Goal: Transaction & Acquisition: Book appointment/travel/reservation

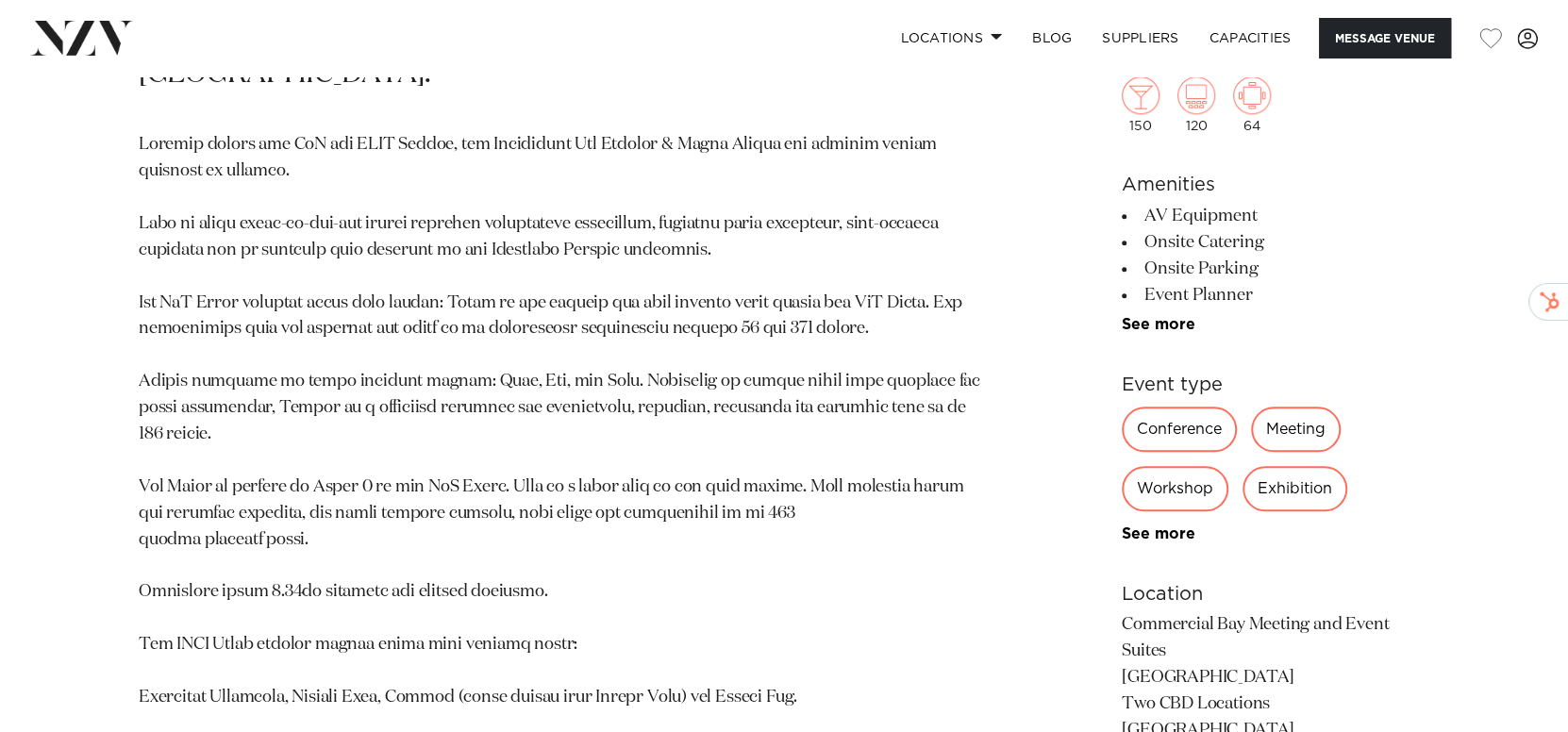
scroll to position [1260, 0]
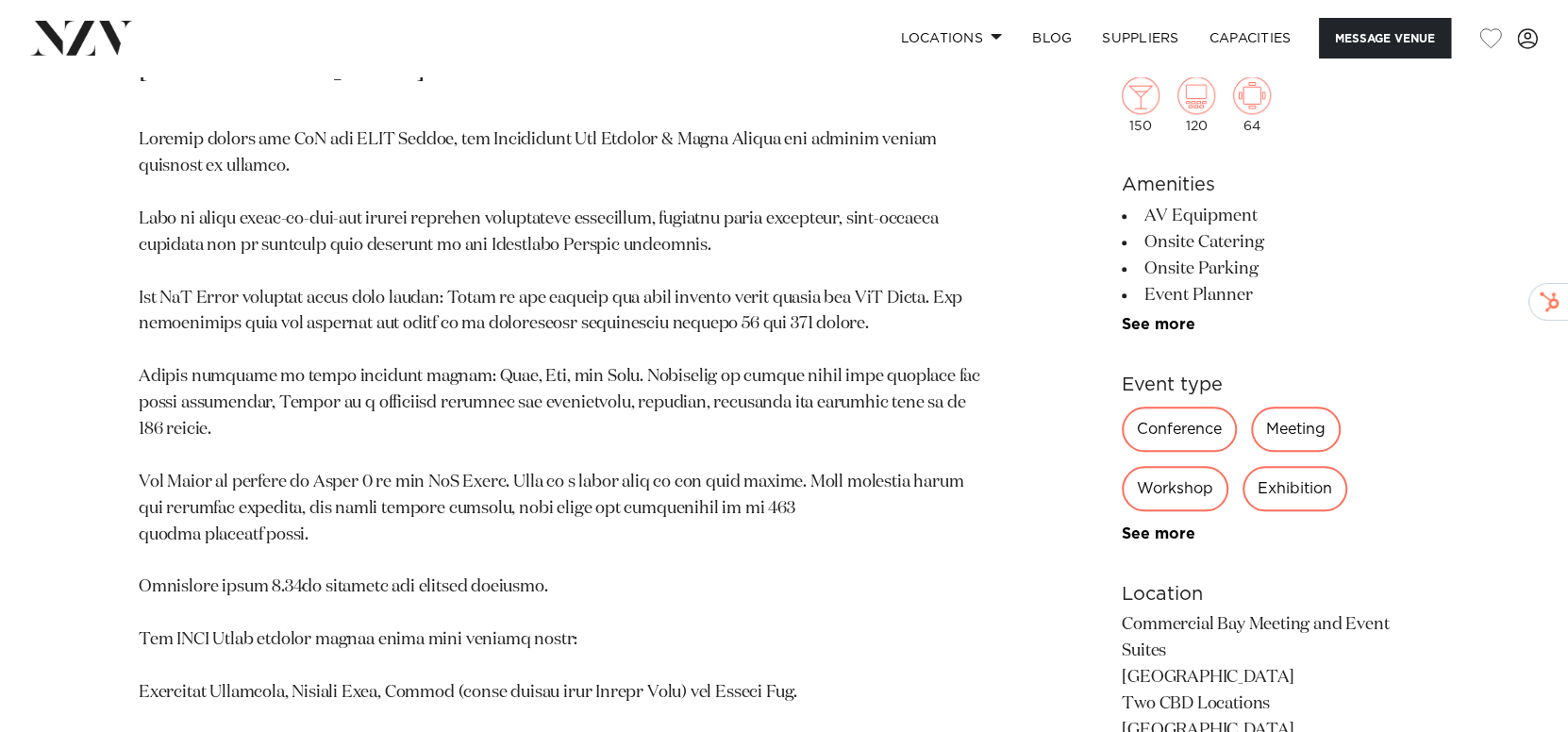
click at [649, 279] on p at bounding box center [564, 574] width 850 height 894
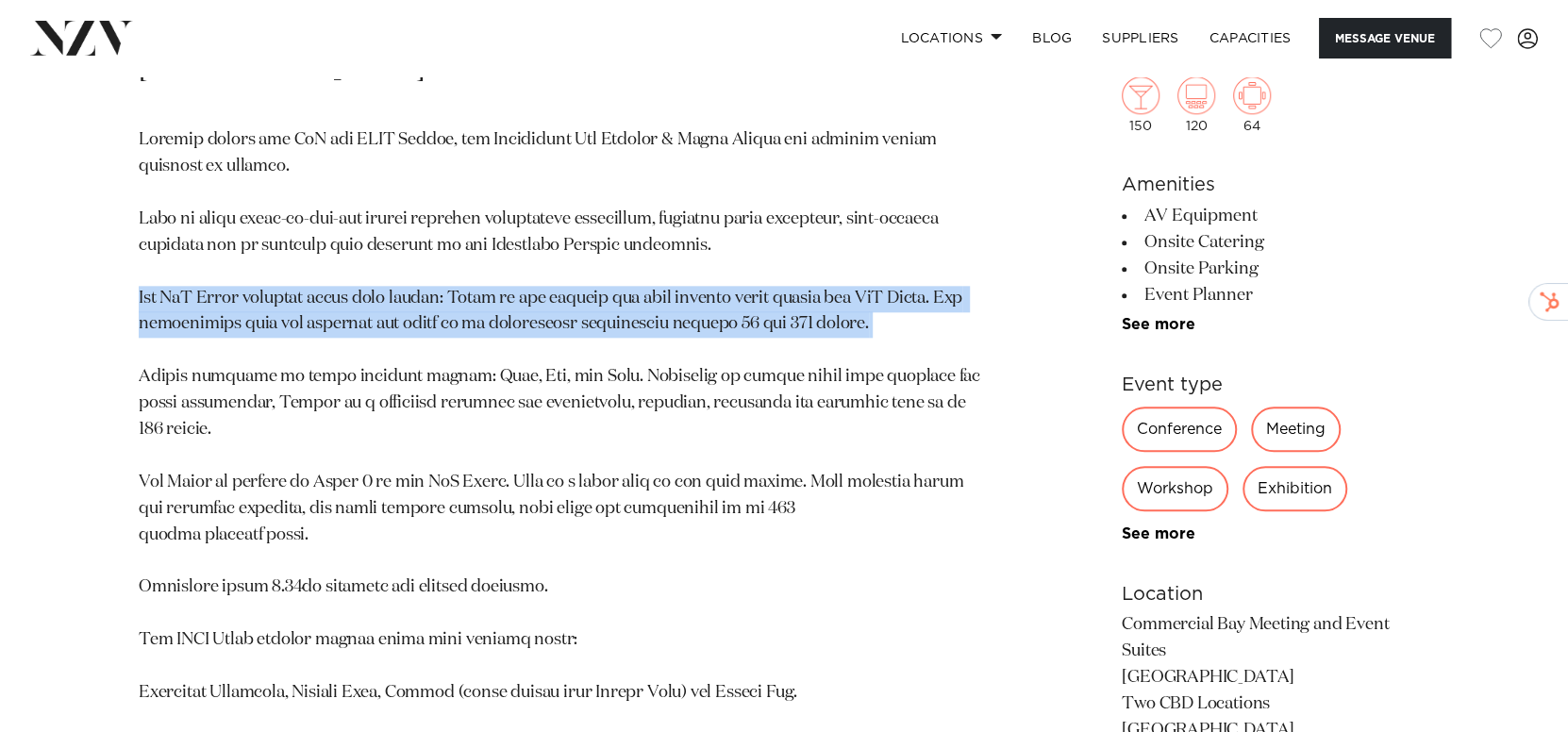
click at [649, 279] on p at bounding box center [564, 574] width 850 height 894
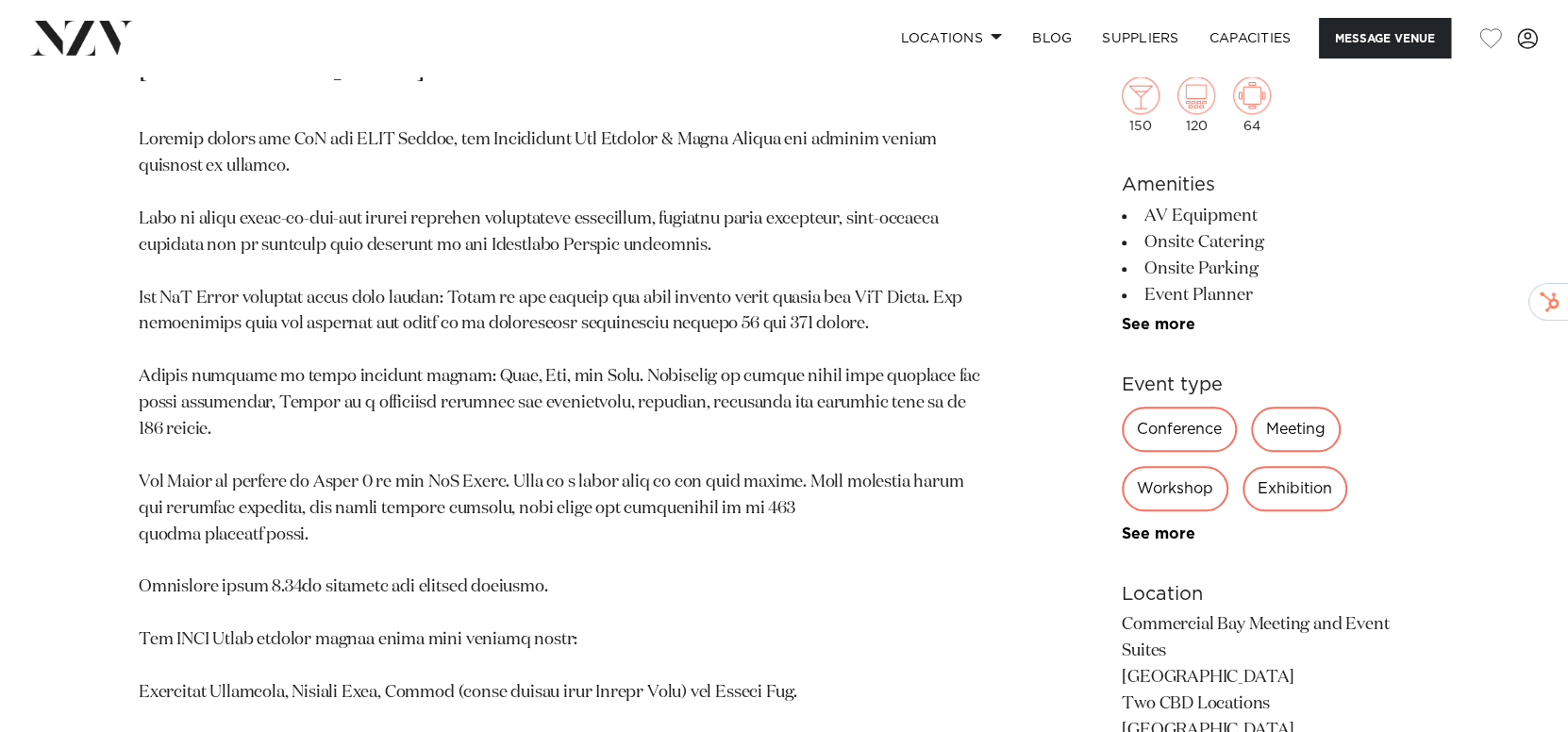
click at [678, 330] on p at bounding box center [564, 574] width 850 height 894
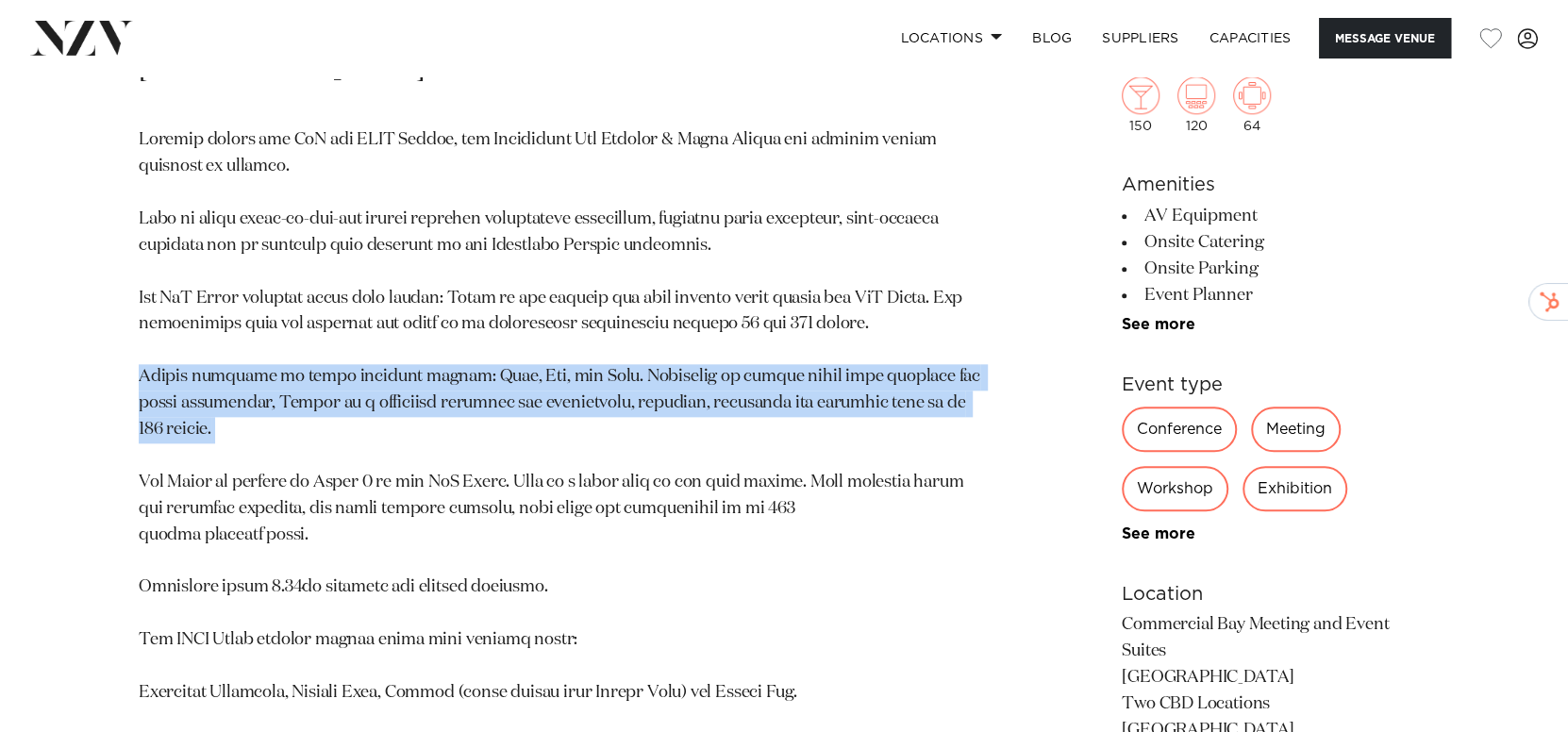
click at [678, 330] on p at bounding box center [564, 574] width 850 height 894
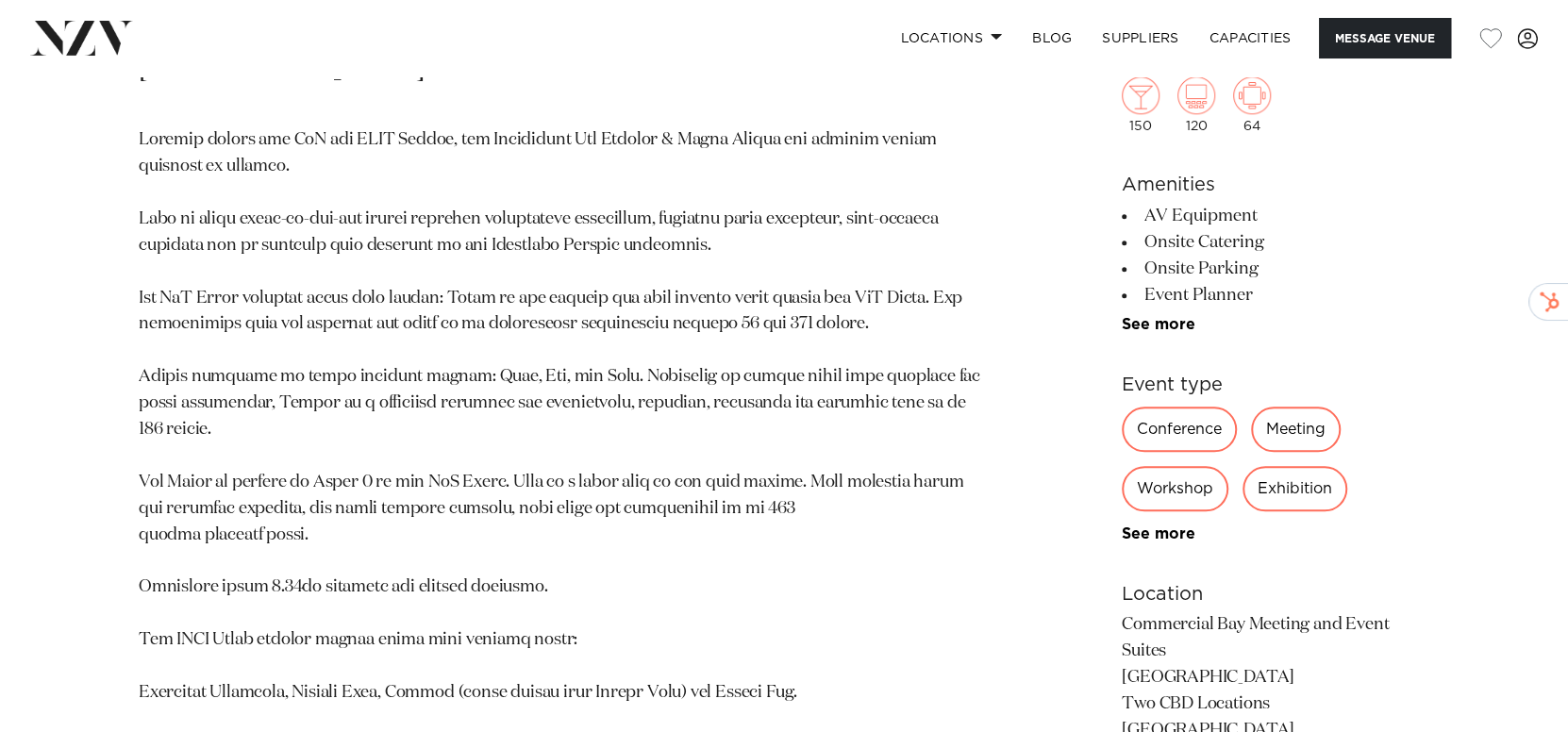
click at [776, 320] on p at bounding box center [564, 574] width 850 height 894
click at [770, 346] on p at bounding box center [564, 574] width 850 height 894
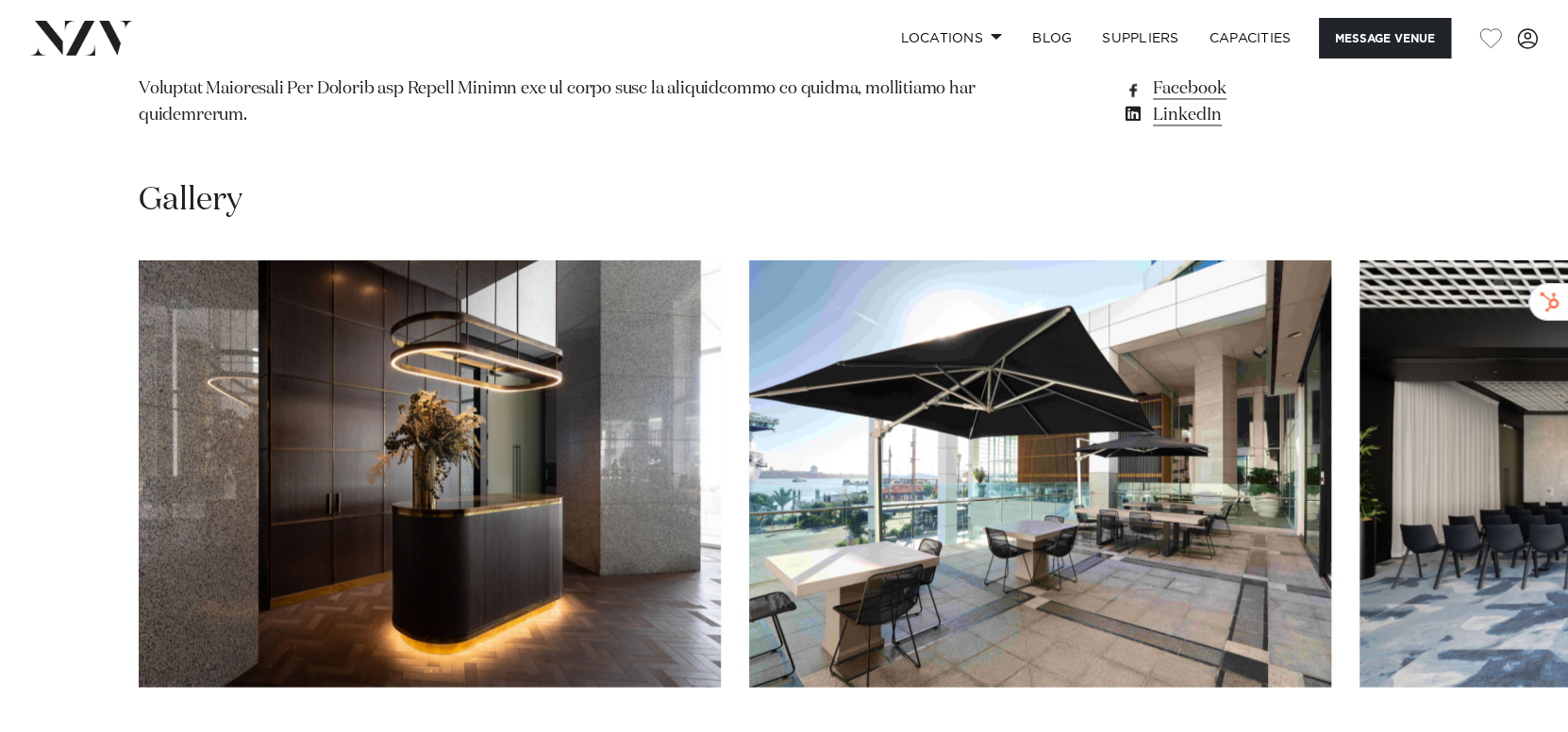
scroll to position [2322, 0]
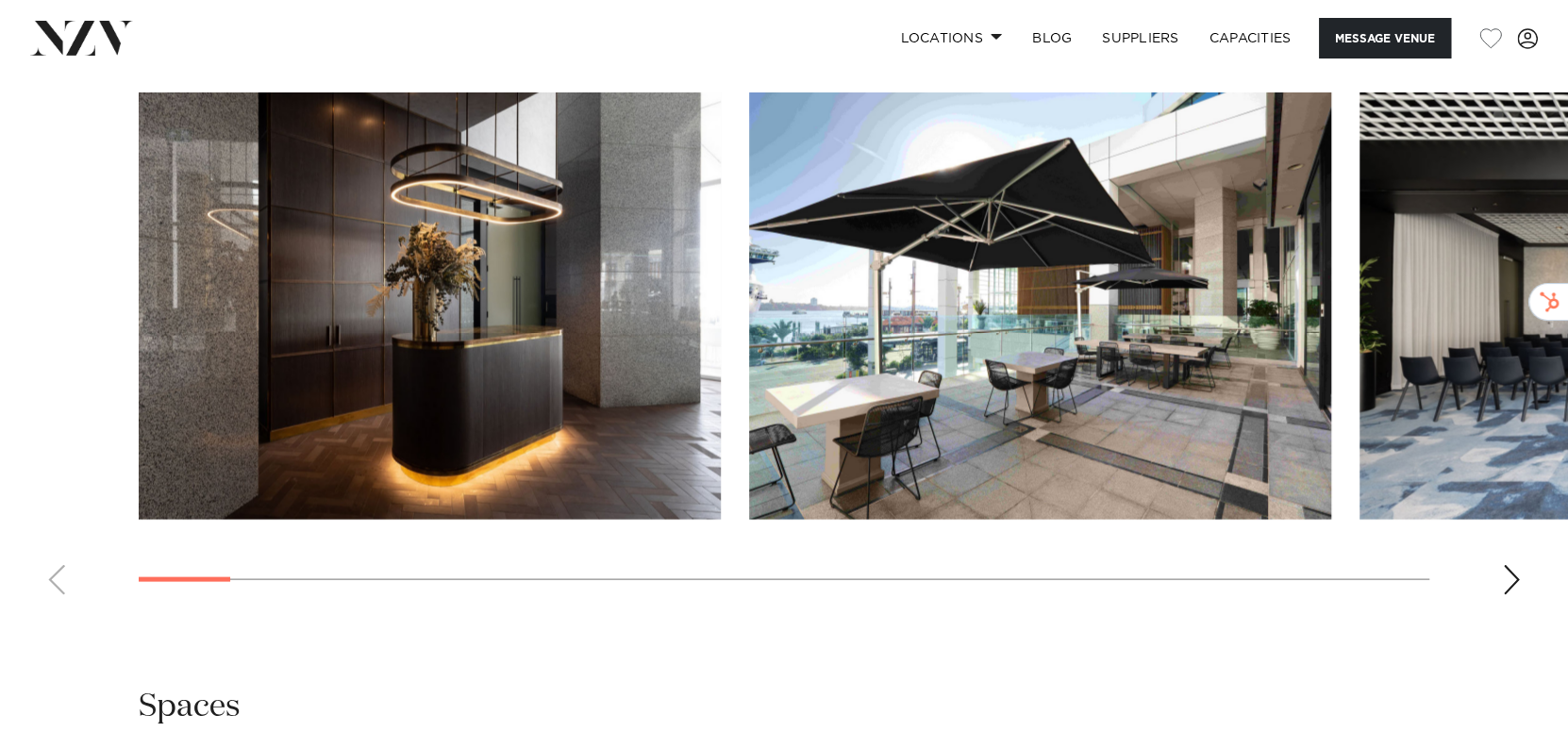
click at [1520, 565] on div "Next slide" at bounding box center [1511, 579] width 19 height 30
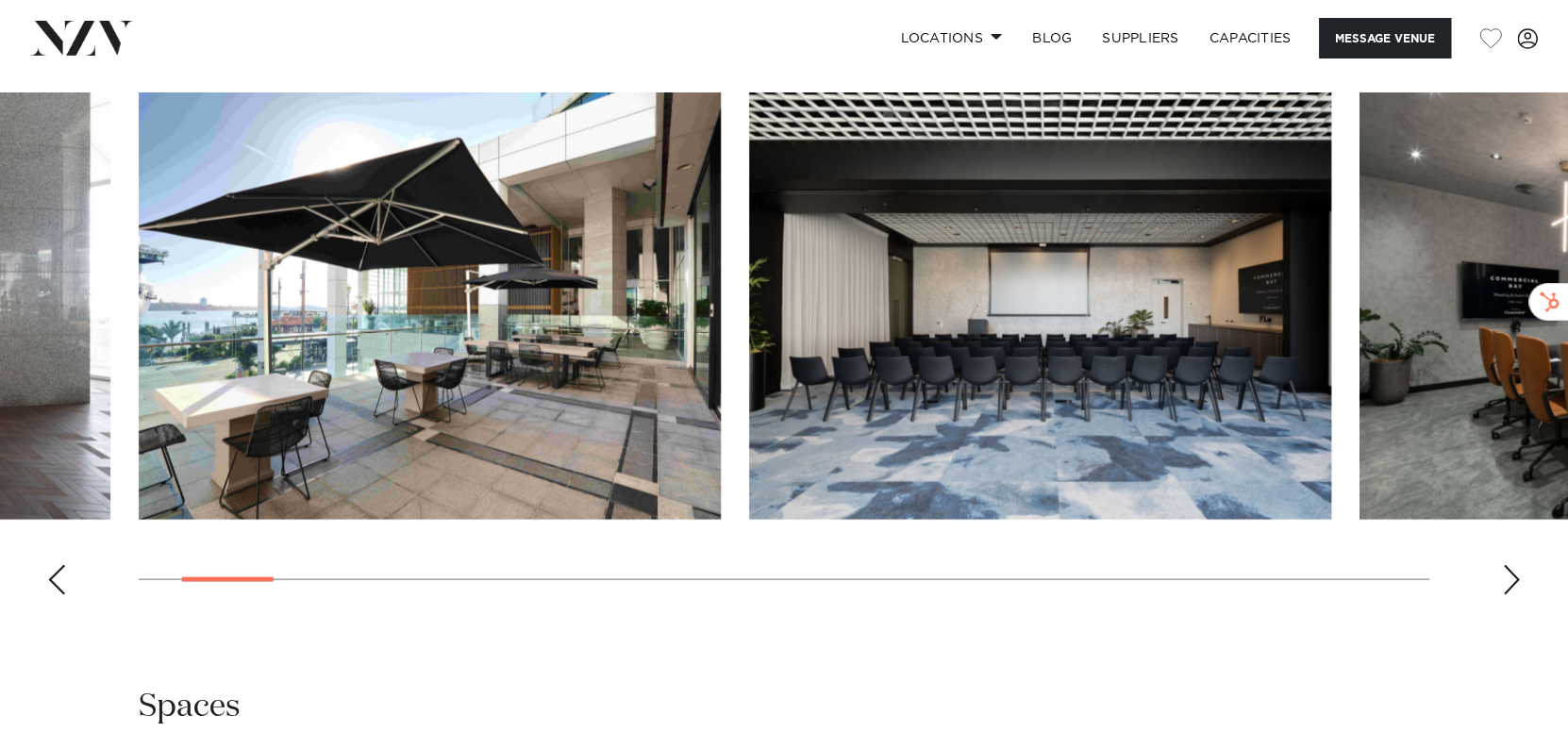
click at [1520, 565] on div "Next slide" at bounding box center [1511, 579] width 19 height 30
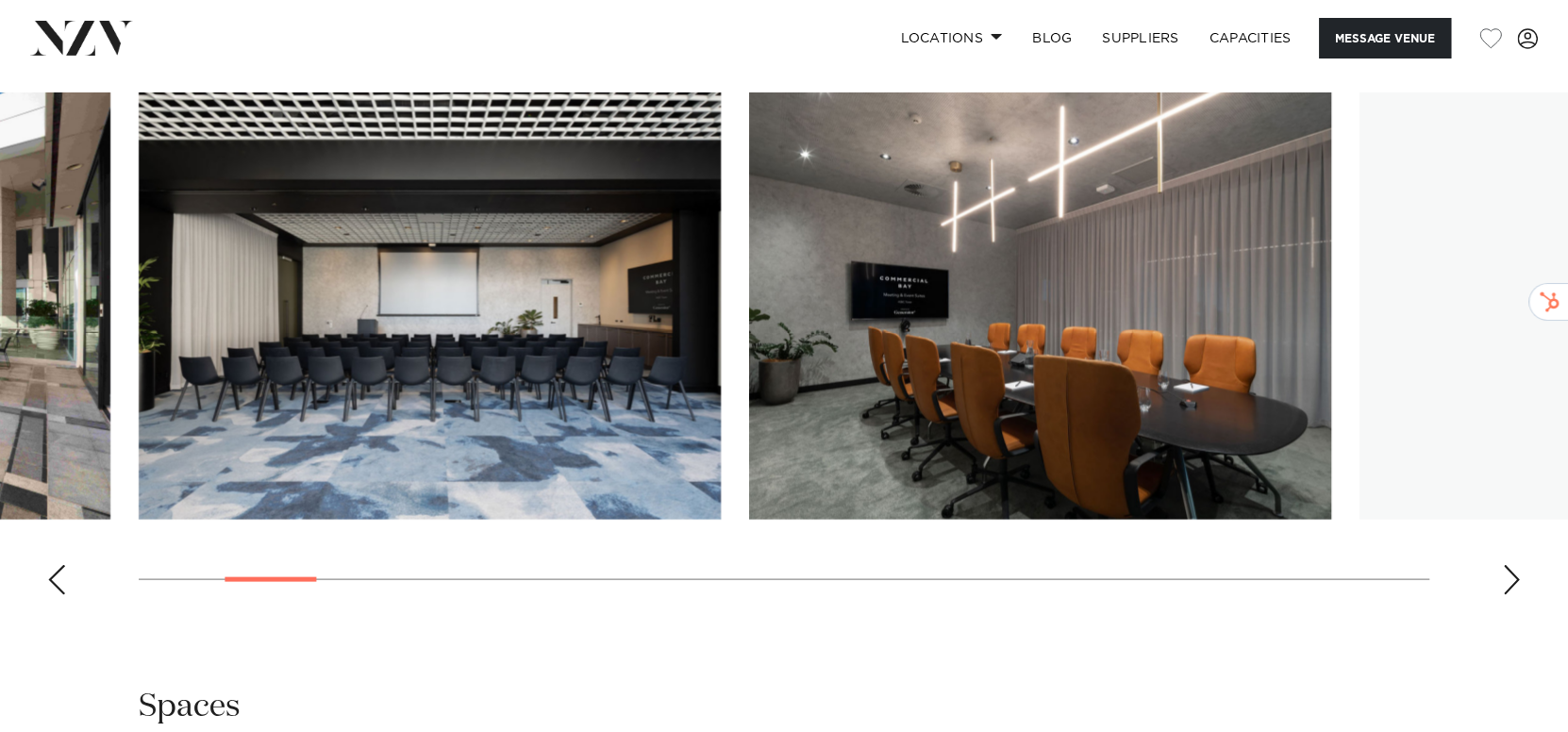
click at [1520, 565] on div "Next slide" at bounding box center [1511, 579] width 19 height 30
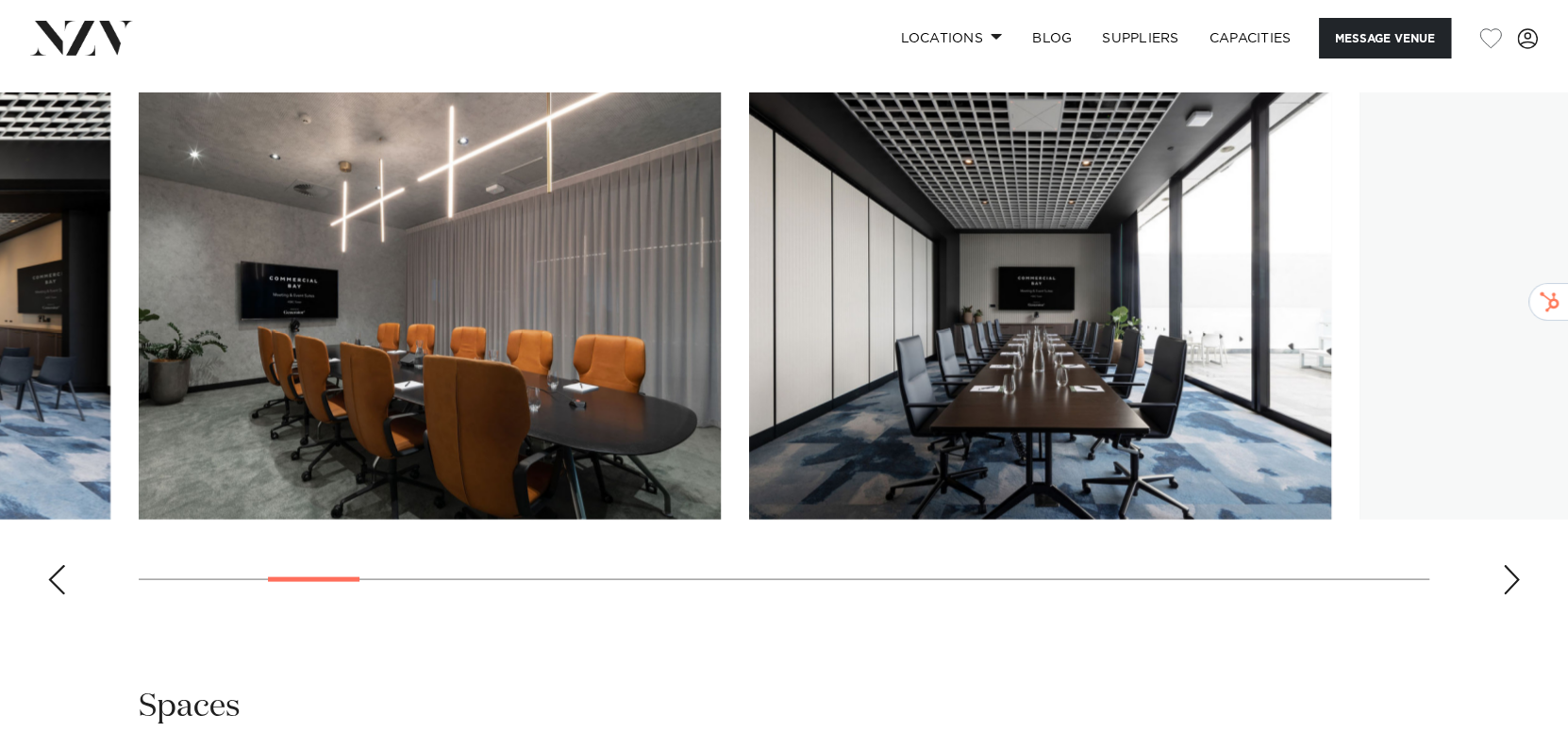
click at [1520, 565] on div "Next slide" at bounding box center [1511, 579] width 19 height 30
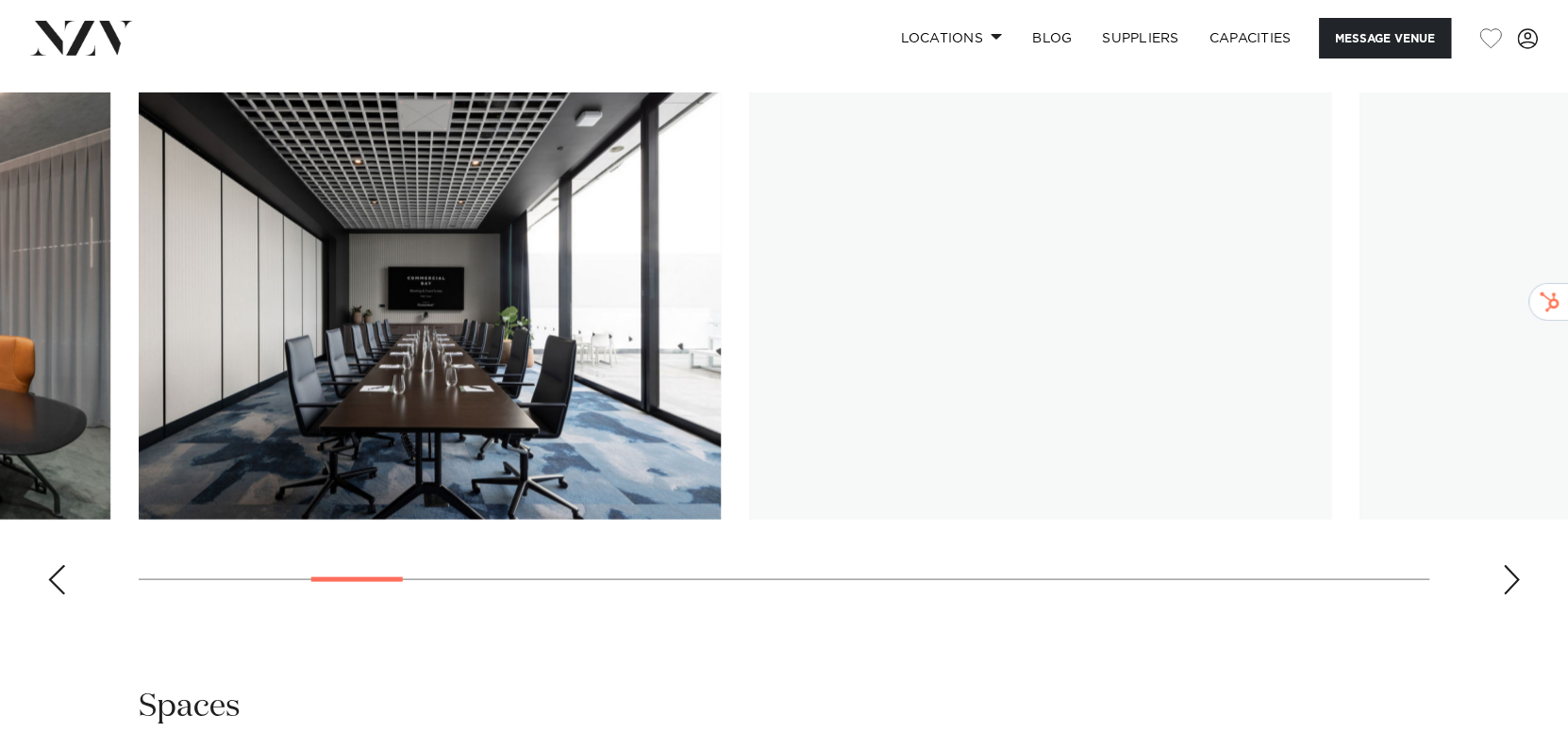
click at [1520, 565] on div "Next slide" at bounding box center [1511, 579] width 19 height 30
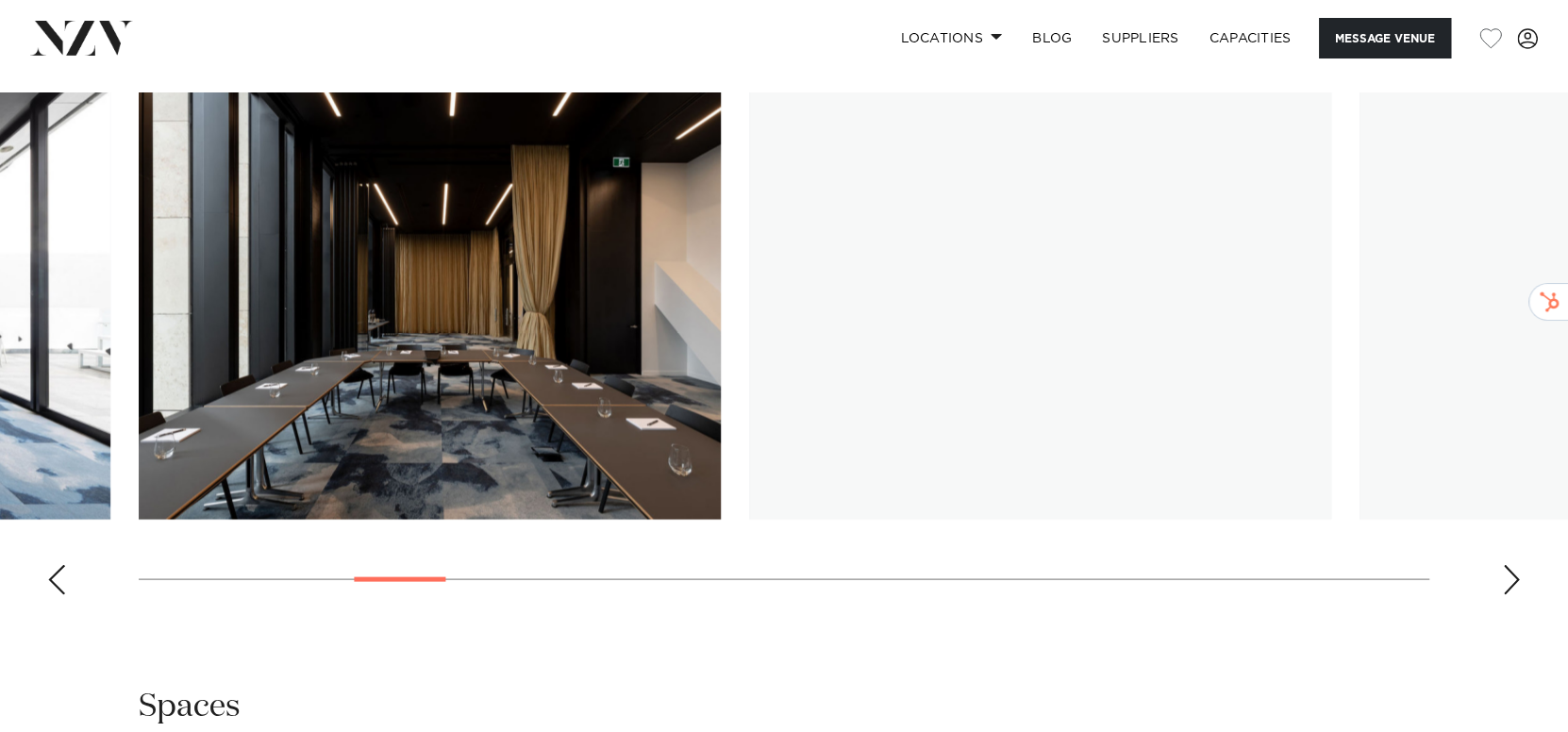
click at [1520, 565] on div "Next slide" at bounding box center [1511, 579] width 19 height 30
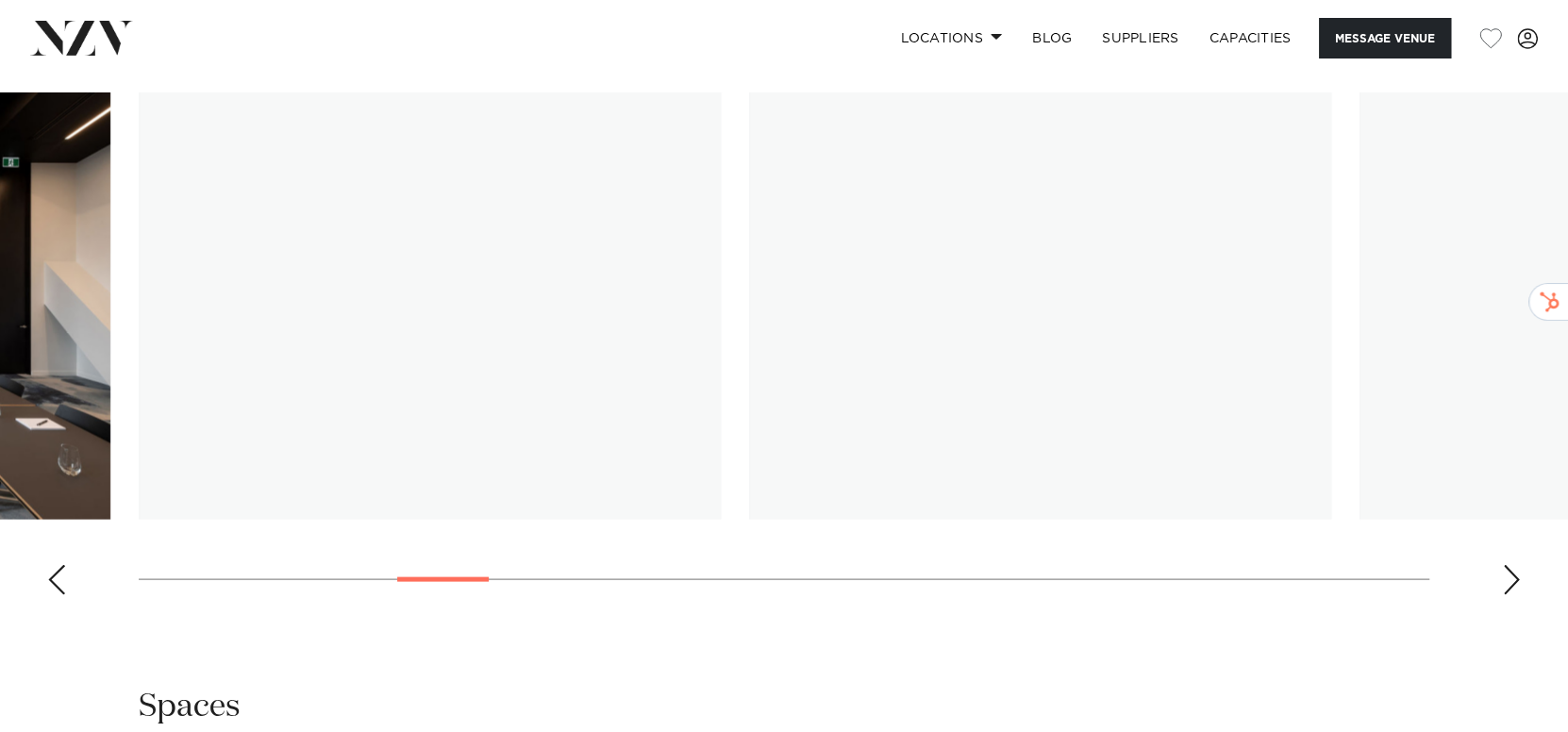
click at [1520, 565] on div "Next slide" at bounding box center [1511, 579] width 19 height 30
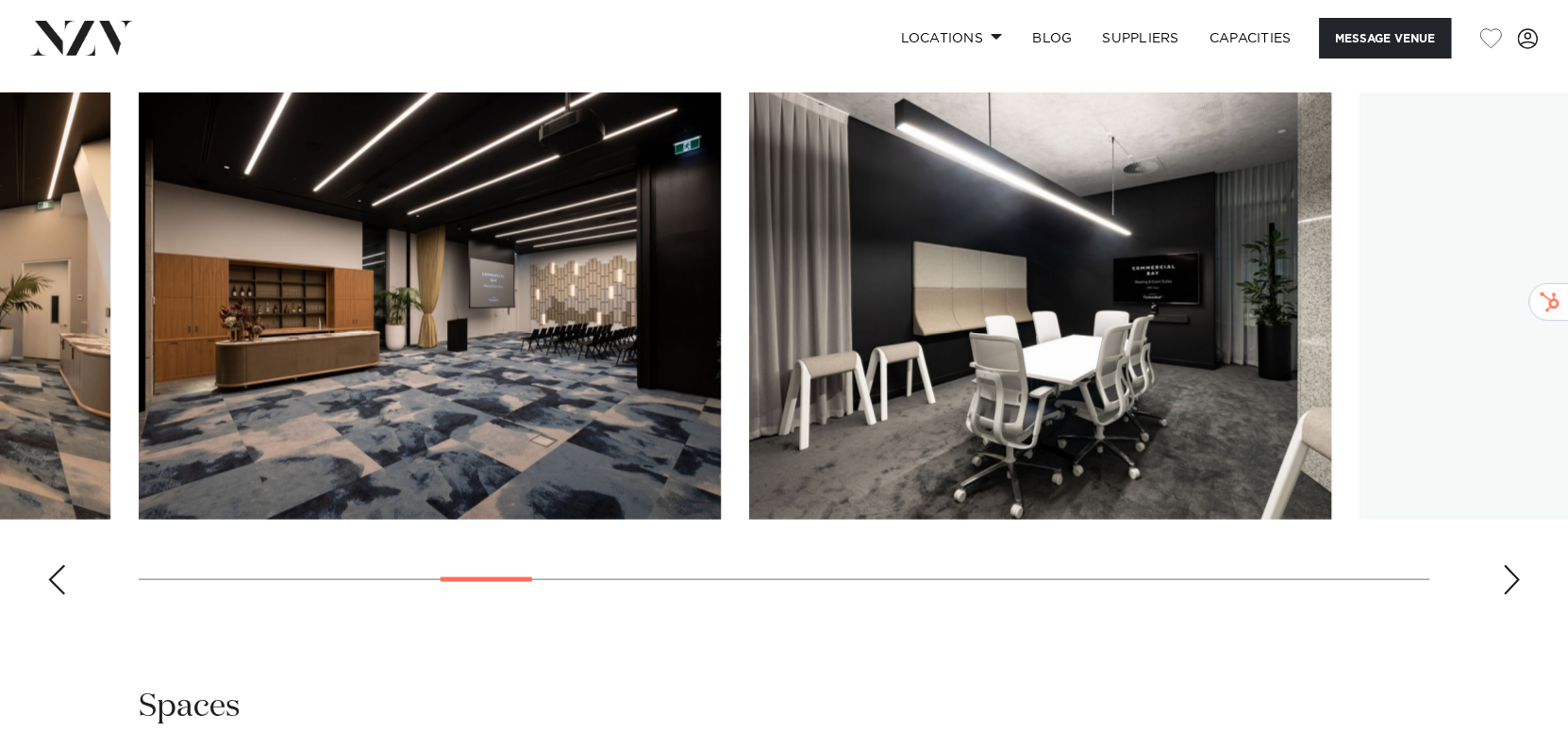
click at [1520, 565] on div "Next slide" at bounding box center [1511, 579] width 19 height 30
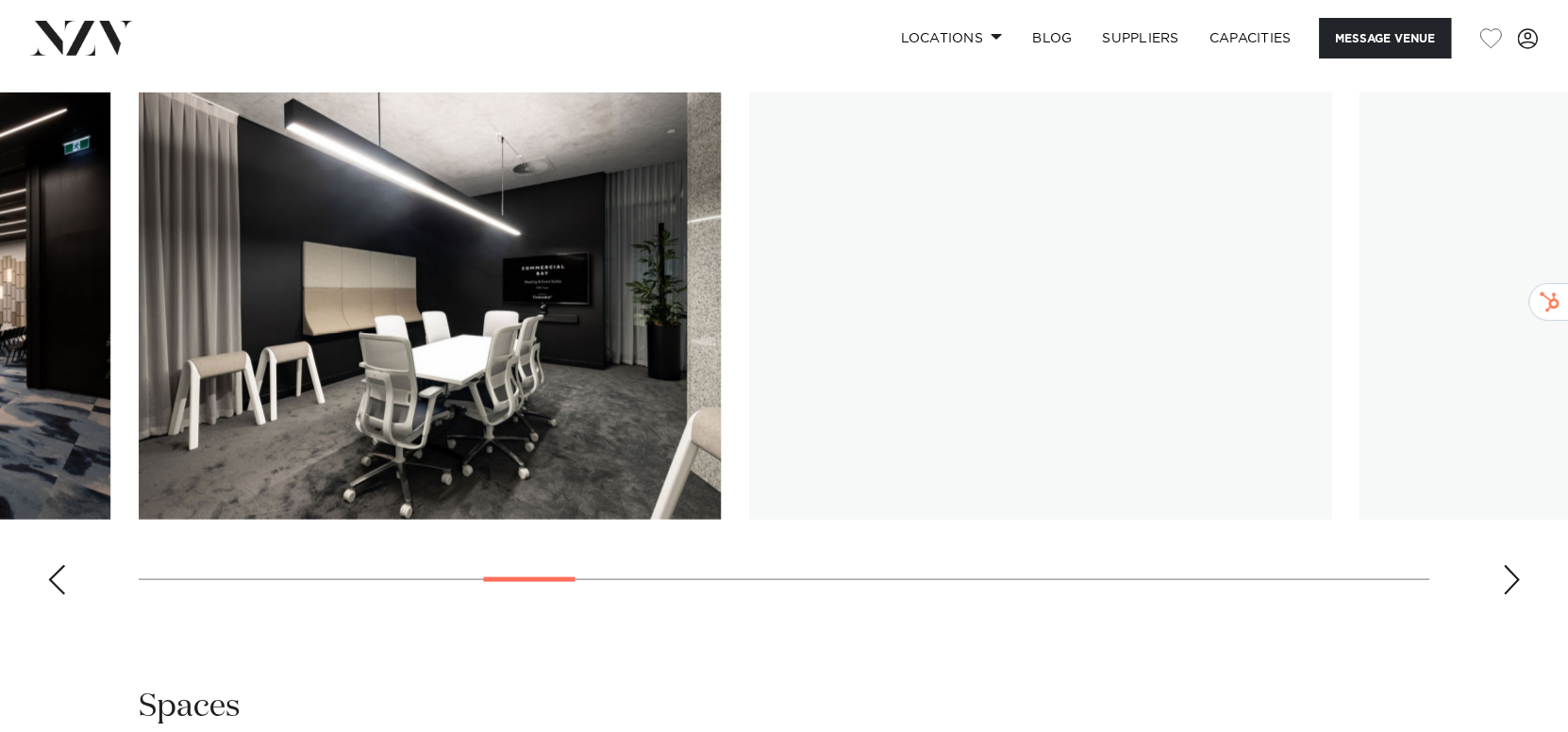
click at [1520, 565] on div "Next slide" at bounding box center [1511, 579] width 19 height 30
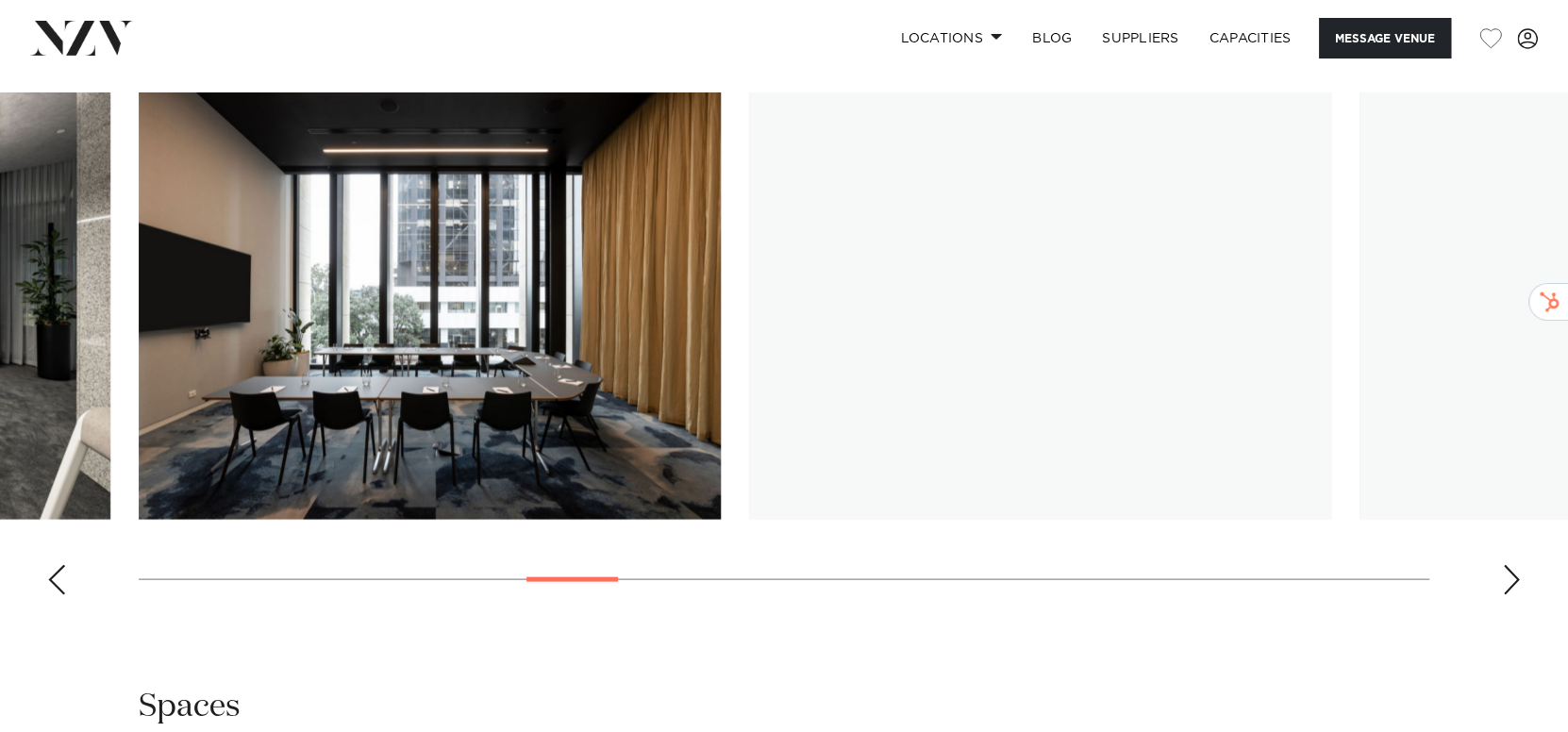
click at [1520, 565] on div "Next slide" at bounding box center [1511, 579] width 19 height 30
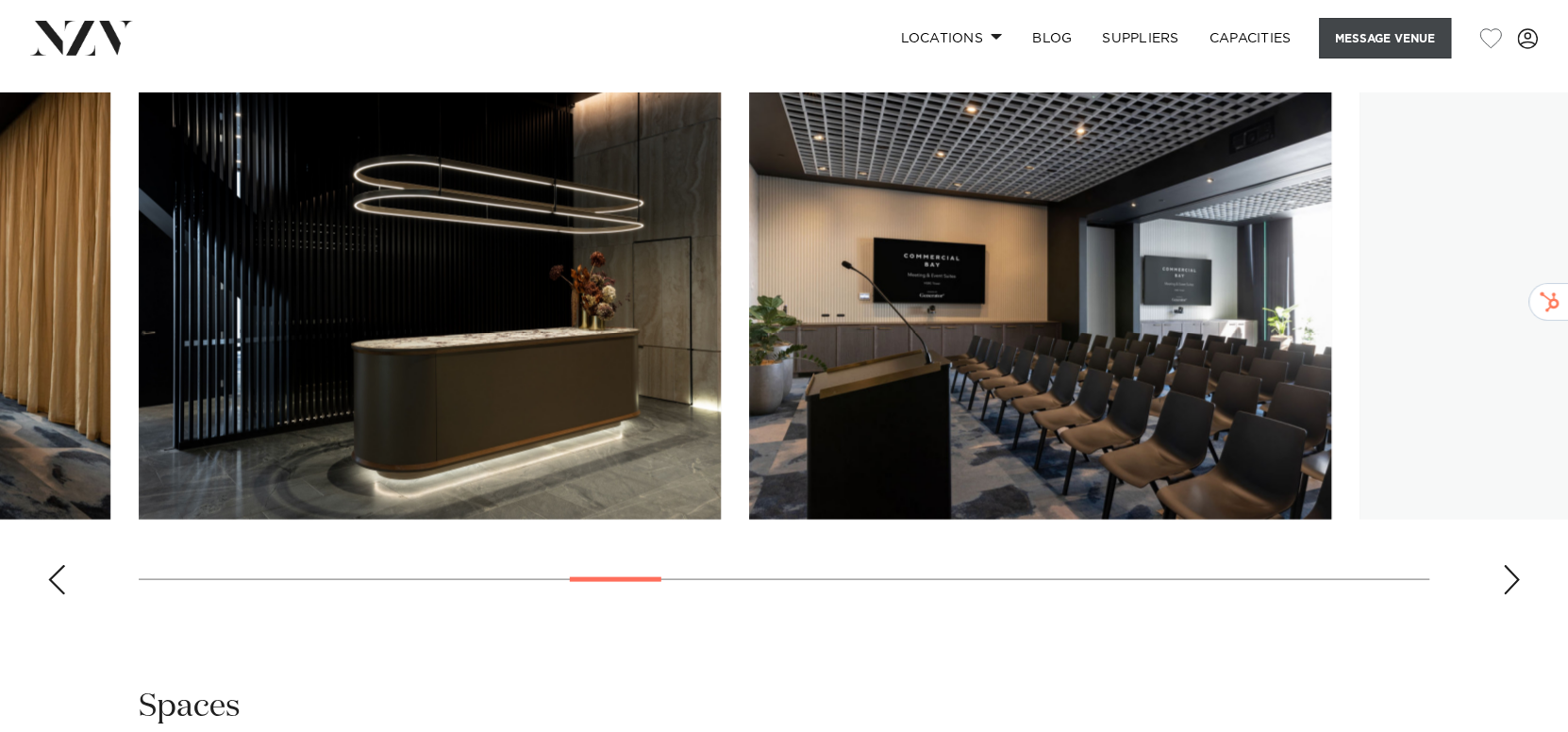
click at [1368, 32] on button "Message Venue" at bounding box center [1385, 37] width 132 height 40
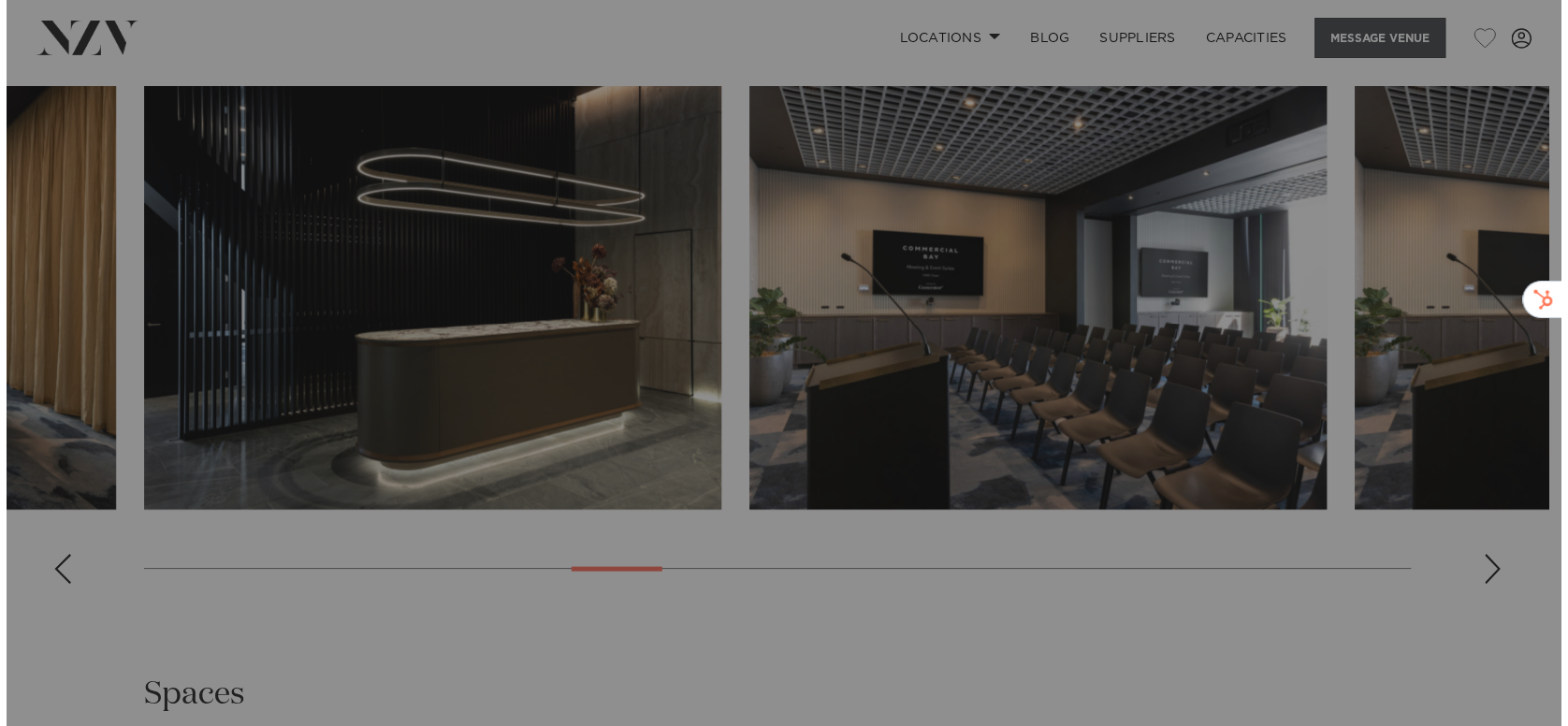
scroll to position [2285, 0]
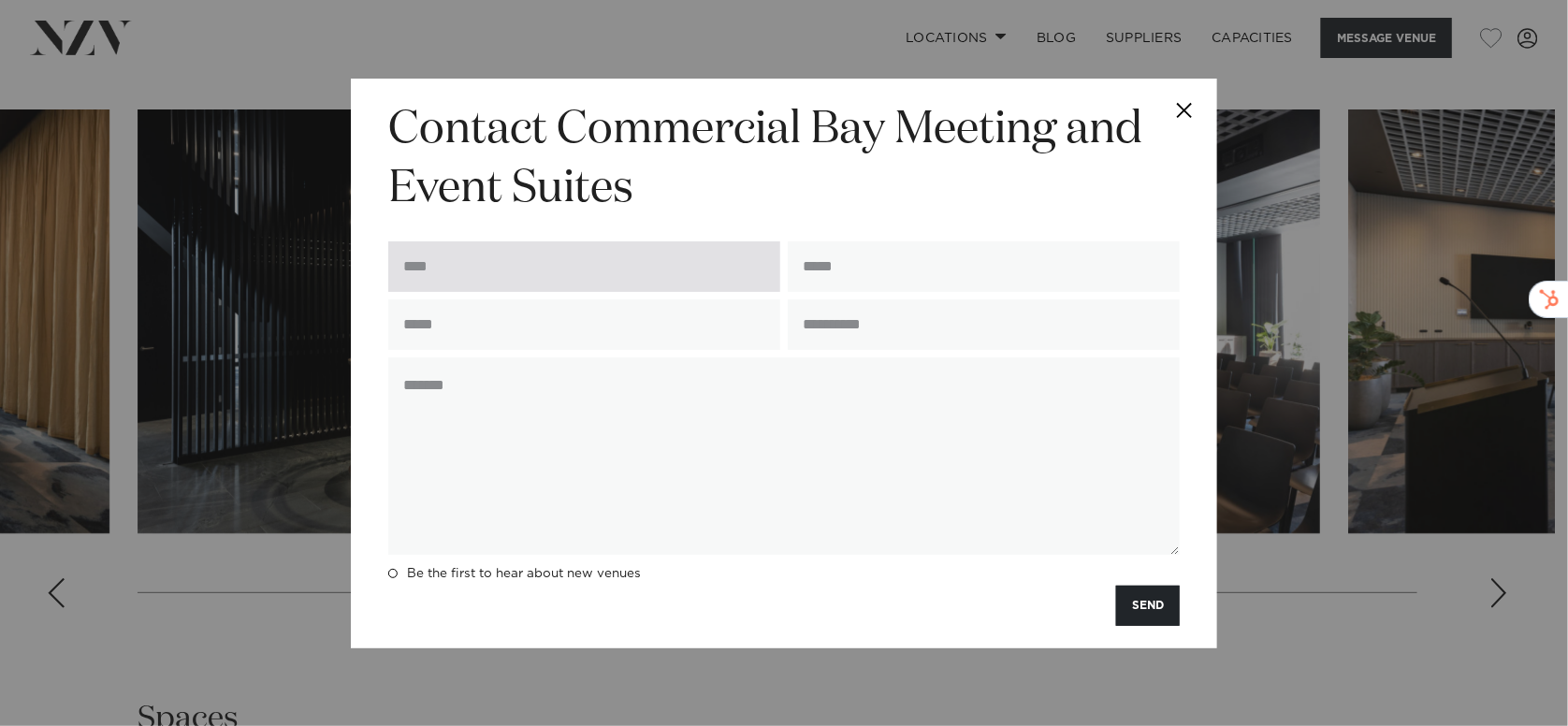
click at [487, 278] on input "text" at bounding box center [584, 267] width 392 height 50
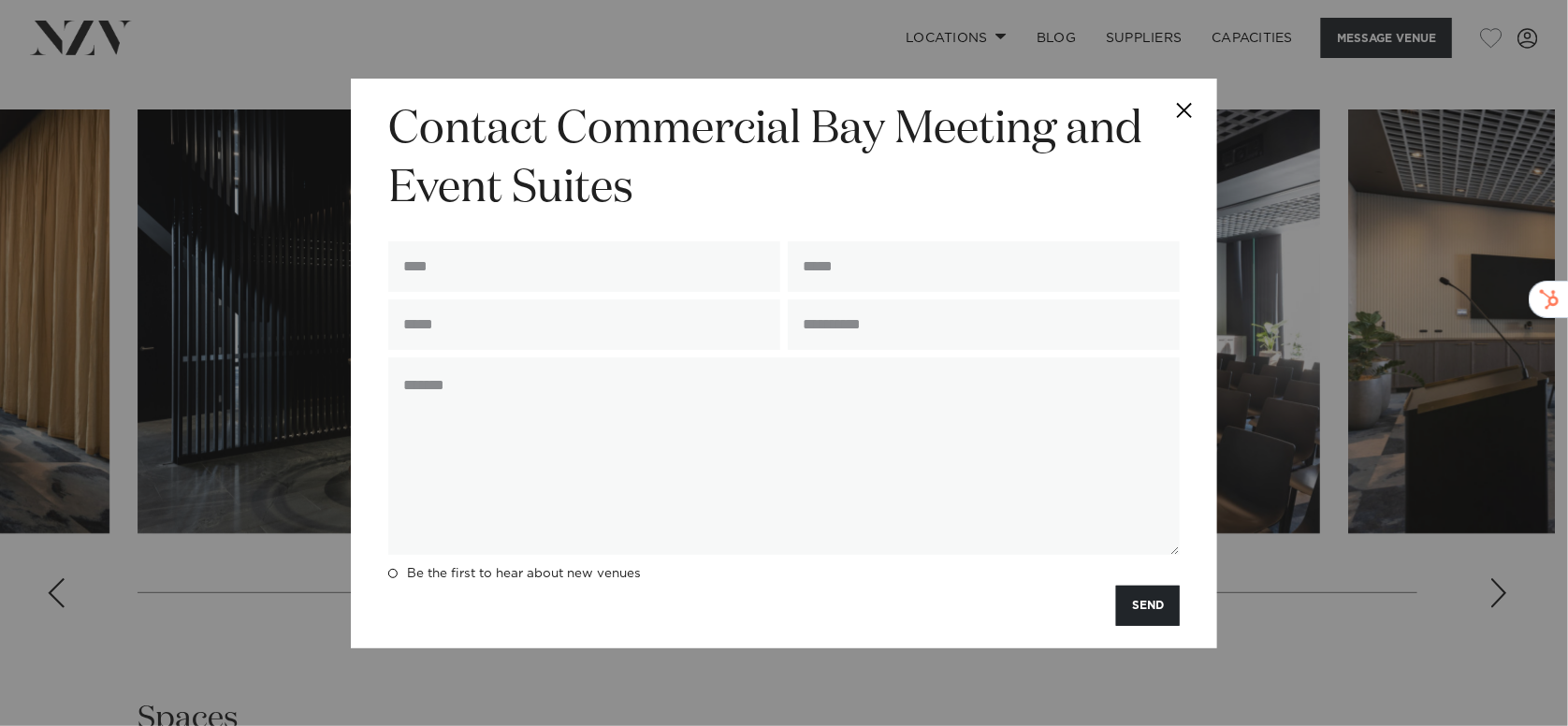
type input "**********"
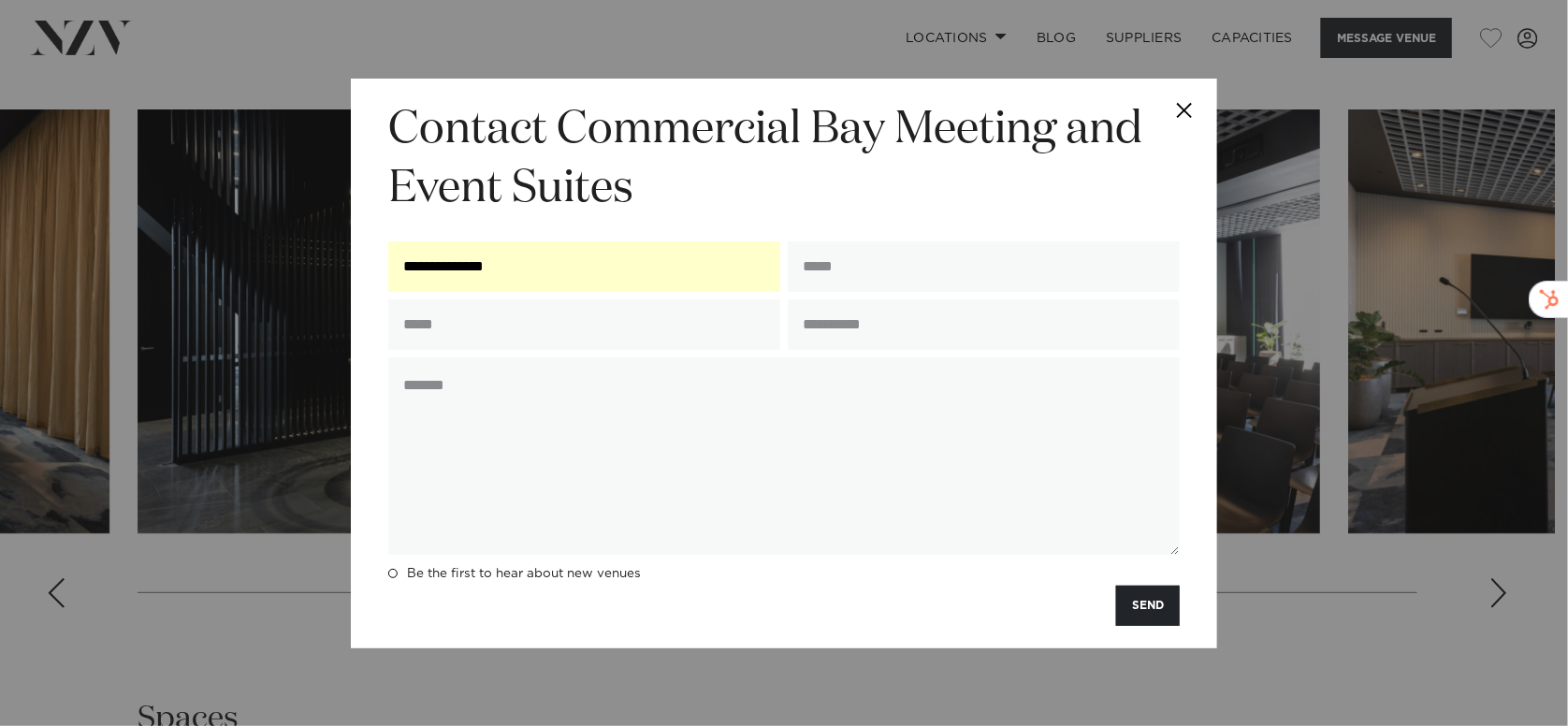
type input "**********"
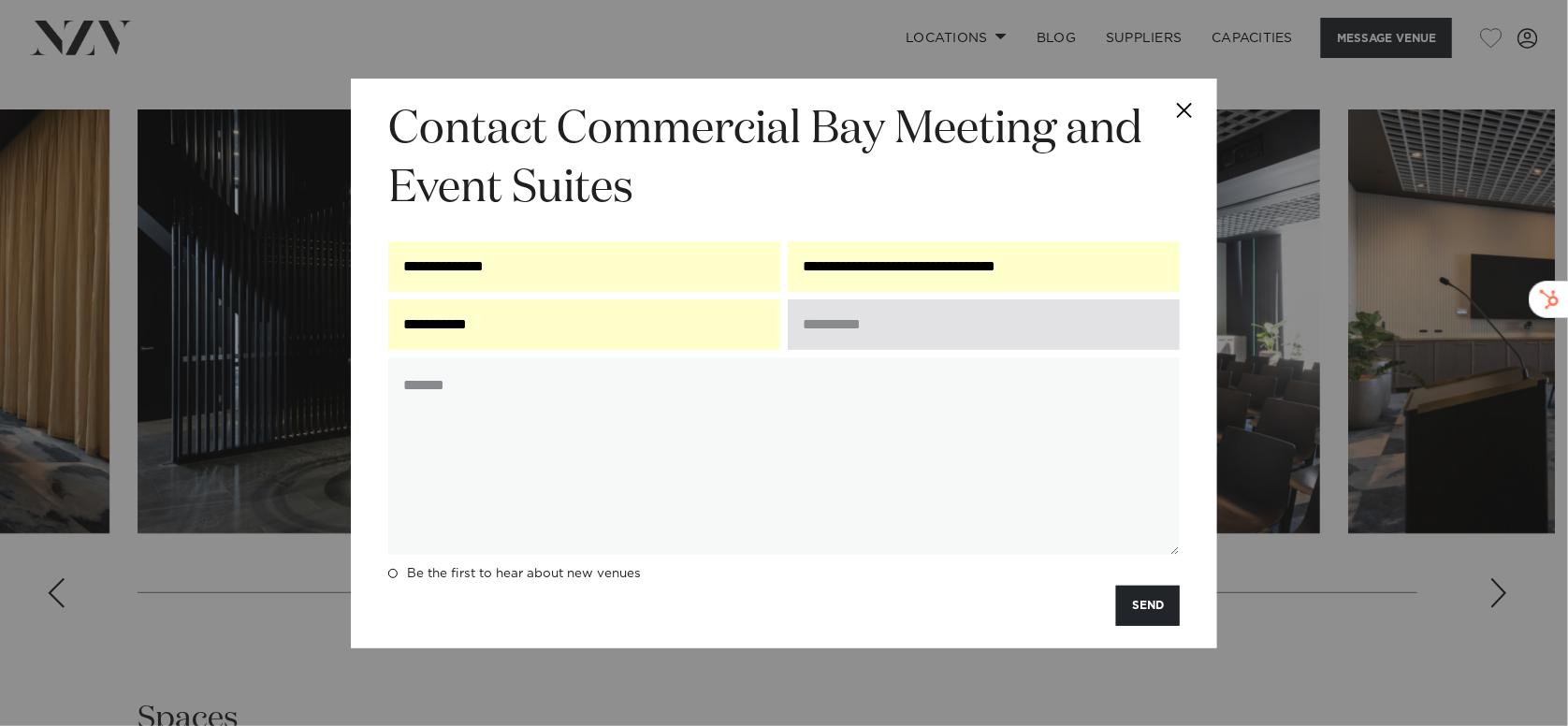
click at [878, 324] on input "text" at bounding box center [984, 325] width 392 height 50
type input "******"
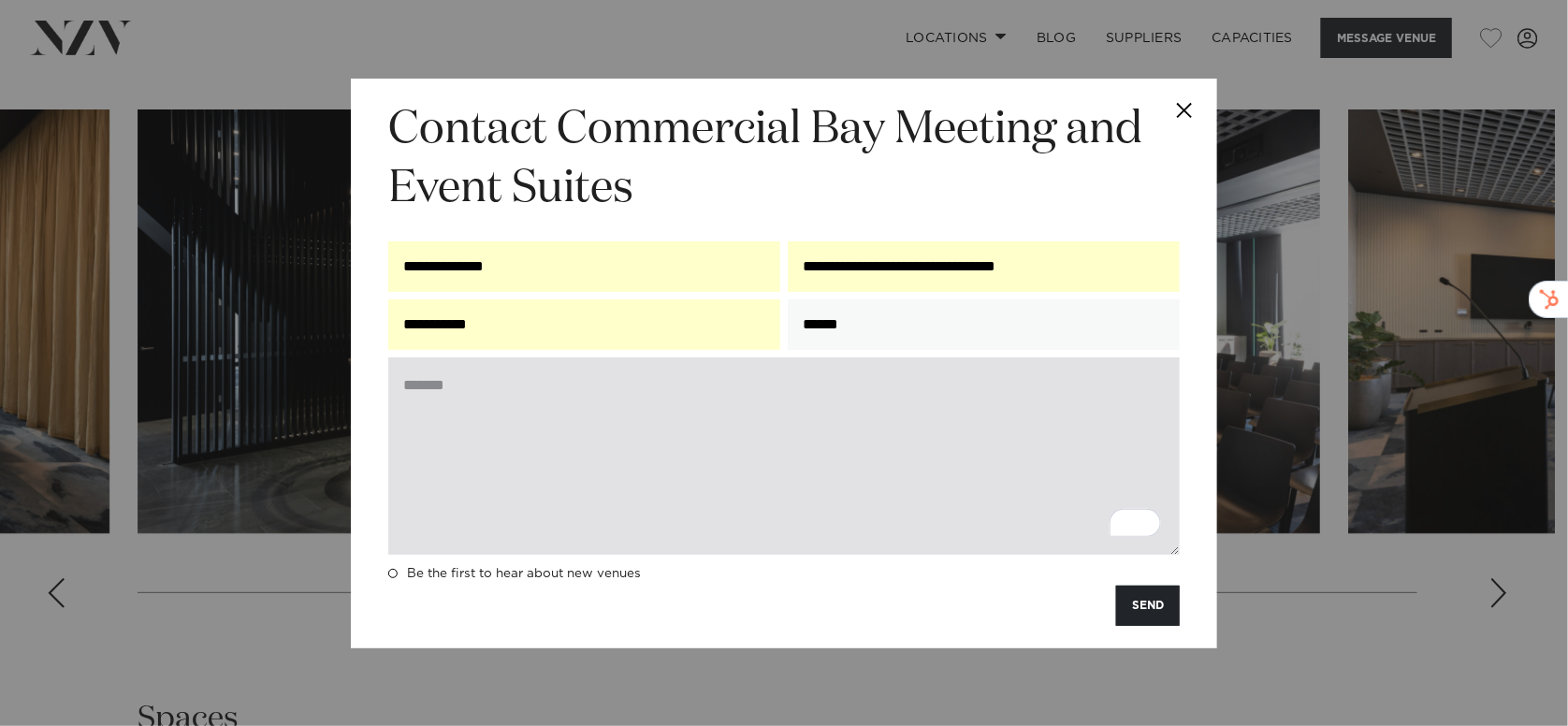
click at [555, 451] on textarea "To enrich screen reader interactions, please activate Accessibility in Grammarl…" at bounding box center [784, 455] width 792 height 197
paste textarea "**********"
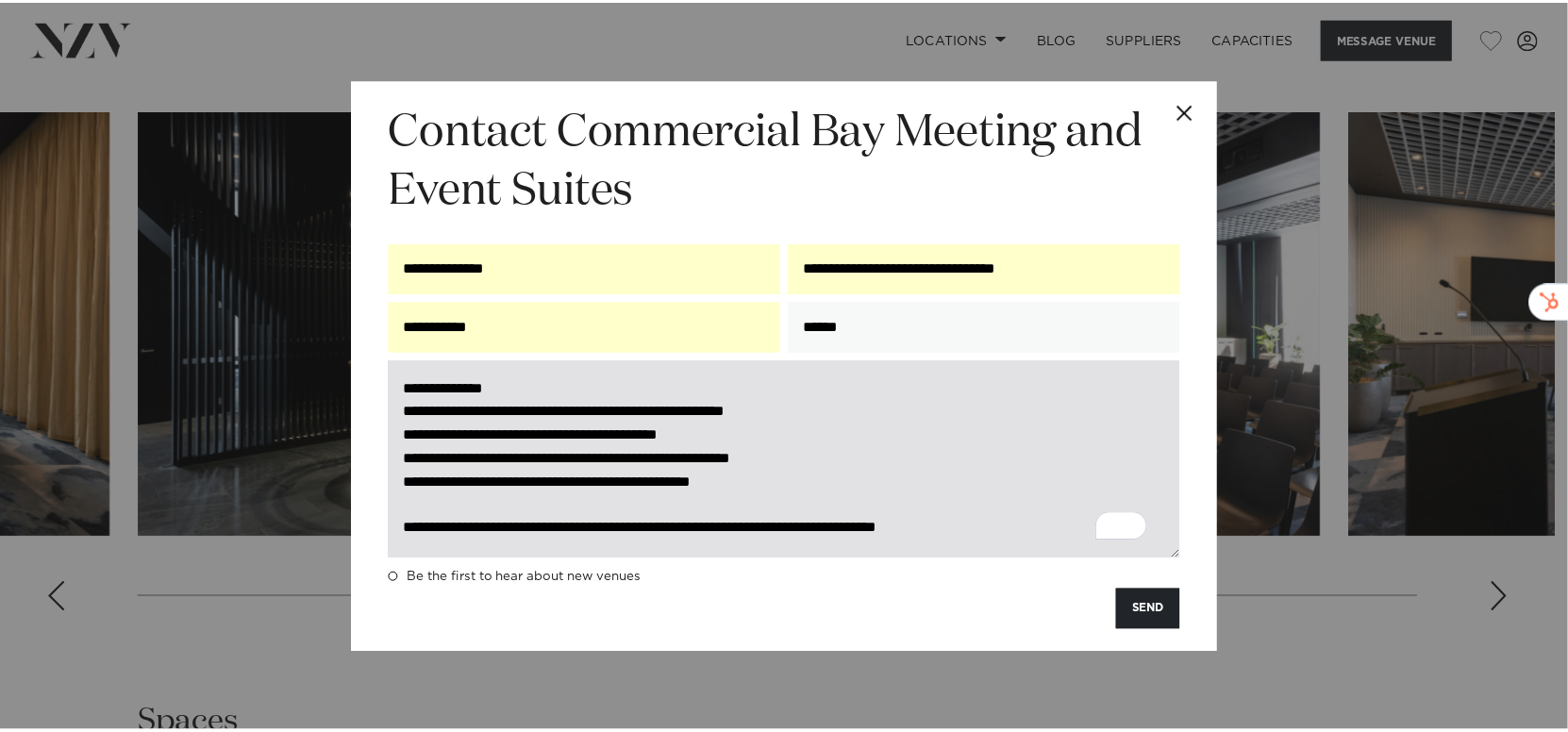
scroll to position [50, 0]
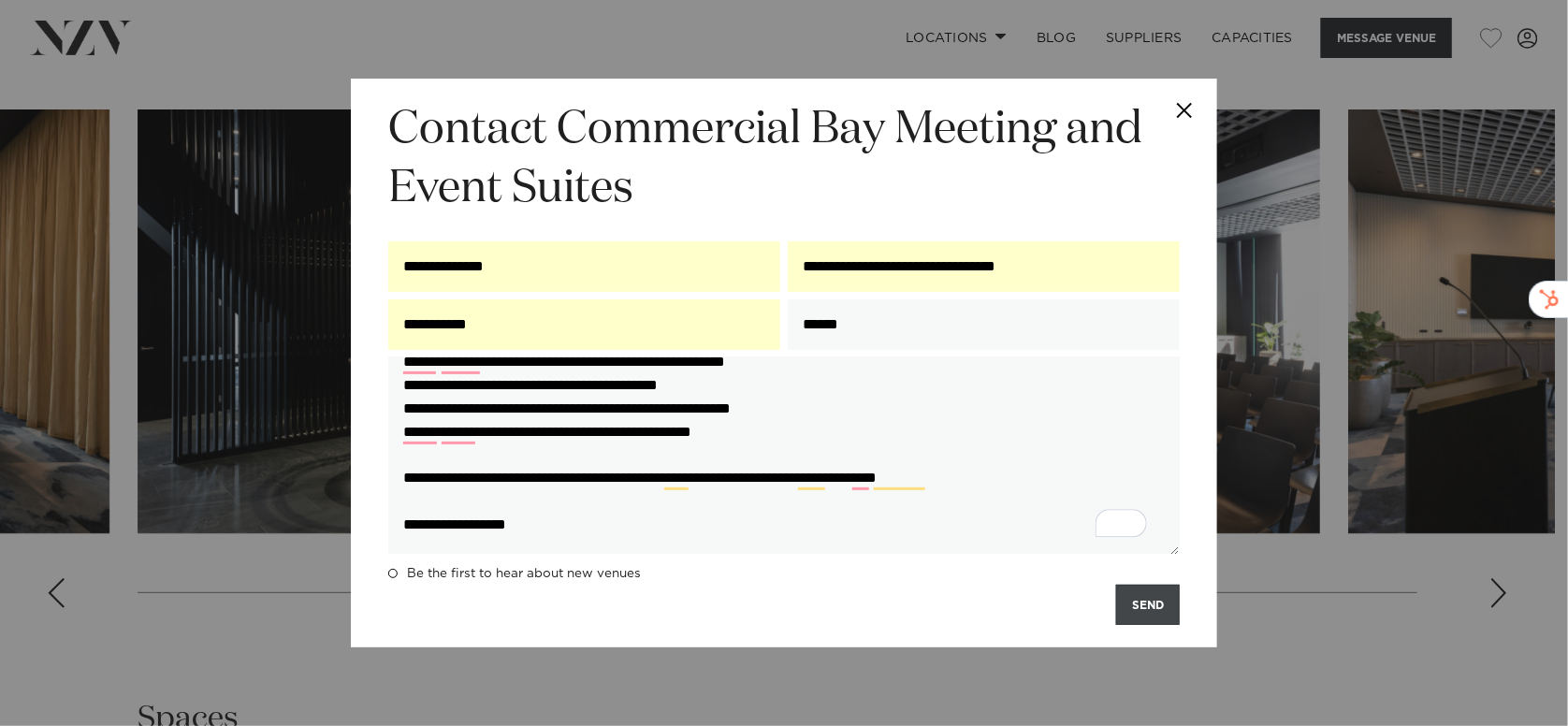
type textarea "**********"
click at [1132, 611] on button "SEND" at bounding box center [1148, 605] width 64 height 40
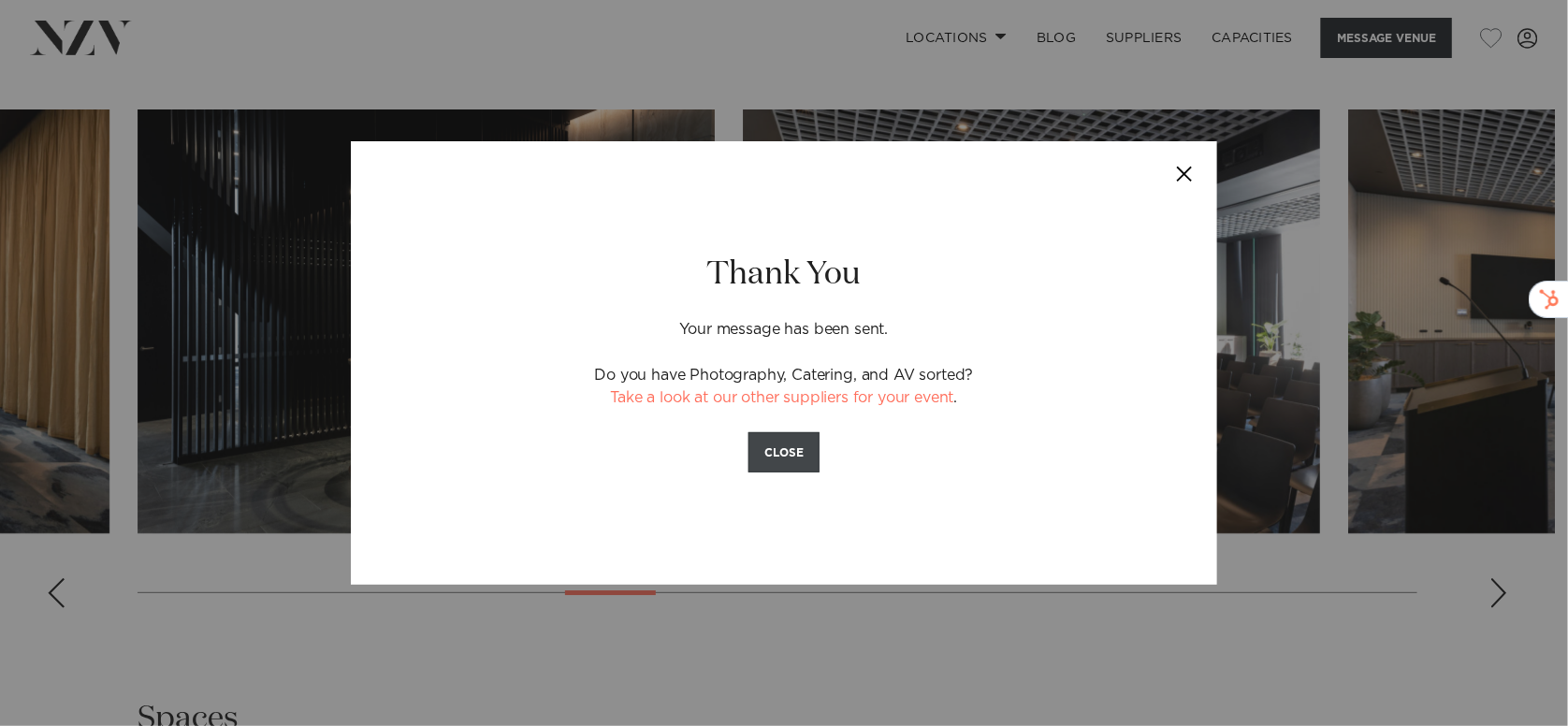
click at [780, 458] on button "CLOSE" at bounding box center [783, 451] width 71 height 40
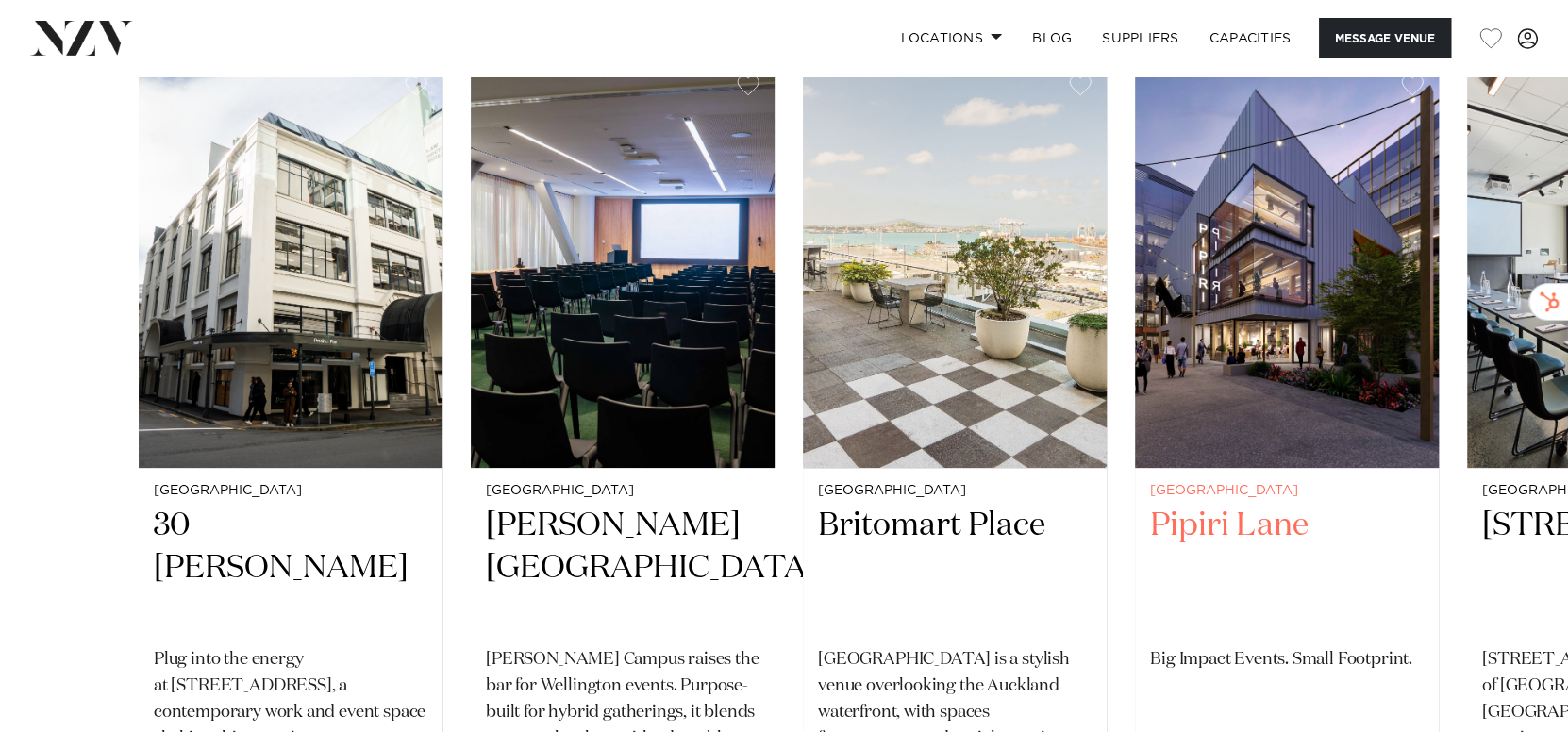
scroll to position [4348, 0]
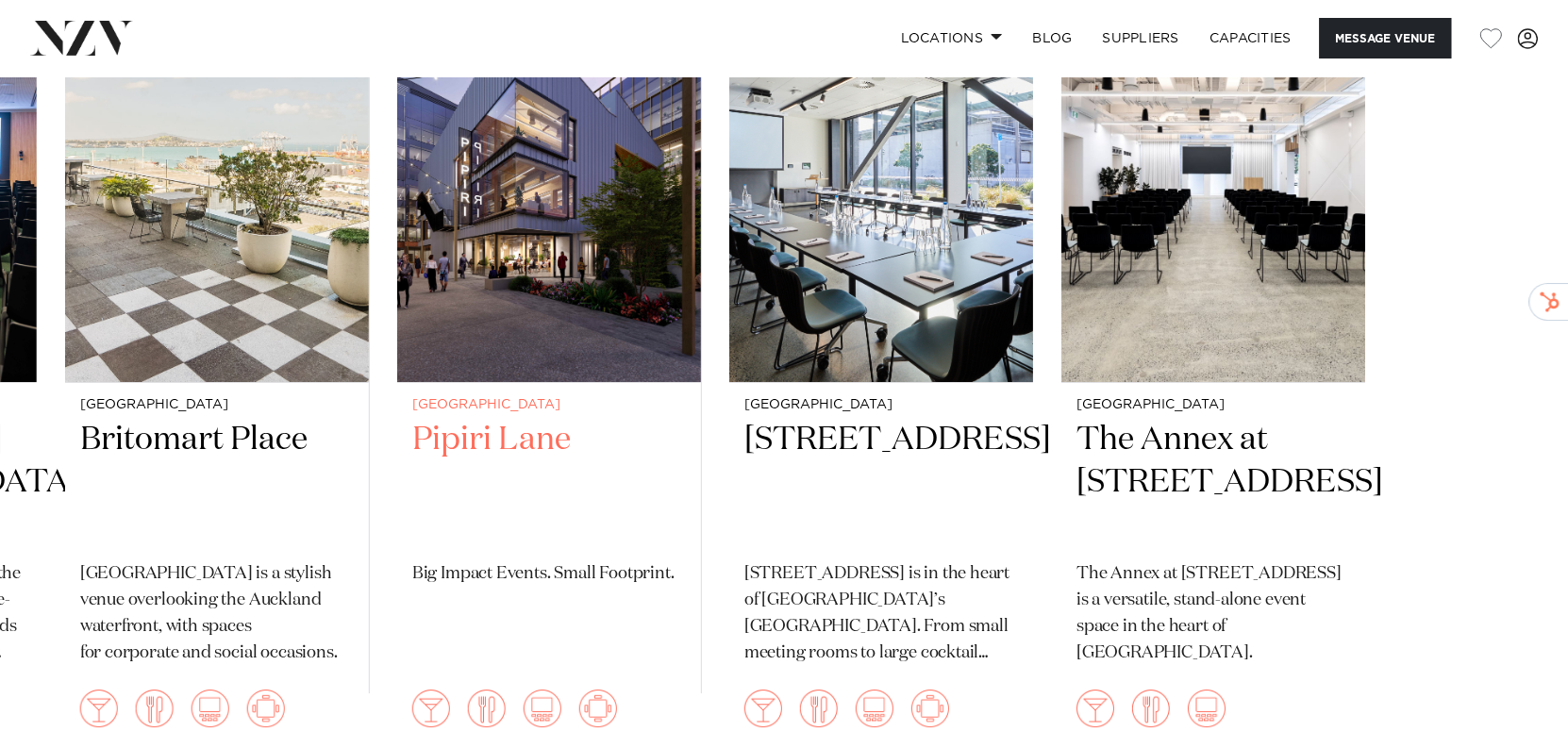
click at [619, 377] on link "Auckland [GEOGRAPHIC_DATA] Big Impact Events. Small Footprint. 500 180 300 10" at bounding box center [549, 367] width 303 height 786
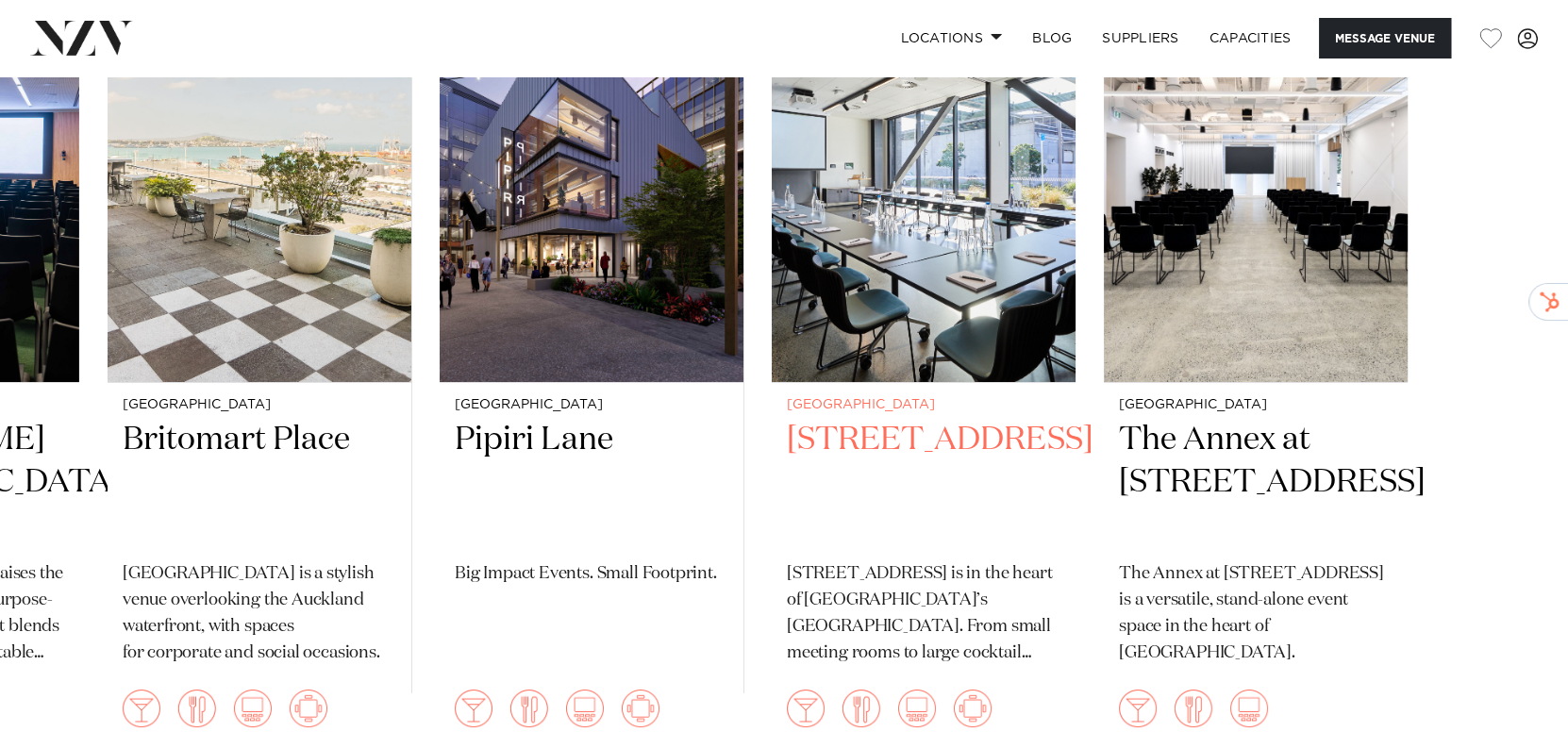
click at [772, 242] on img "5 / 6" at bounding box center [924, 178] width 303 height 408
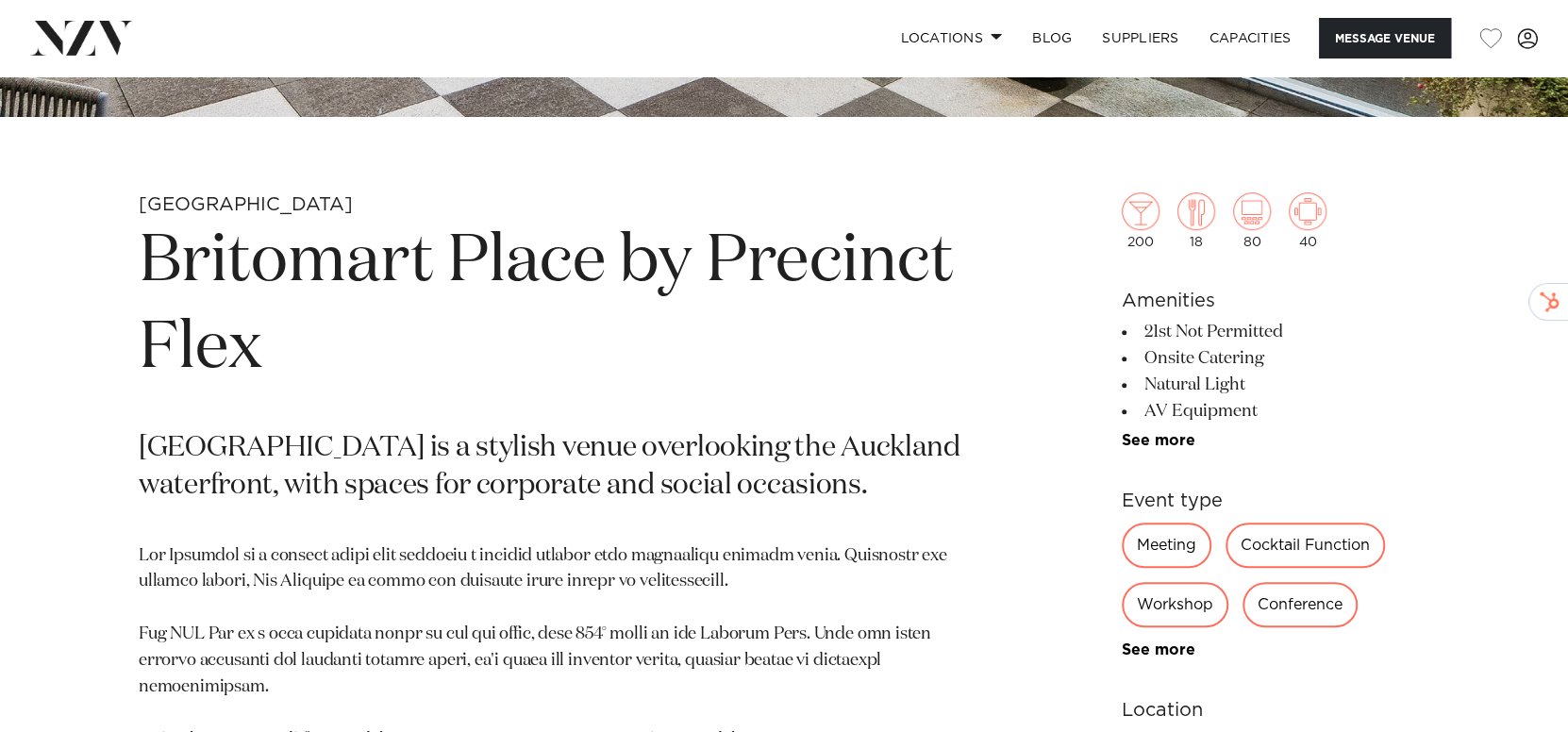
scroll to position [698, 0]
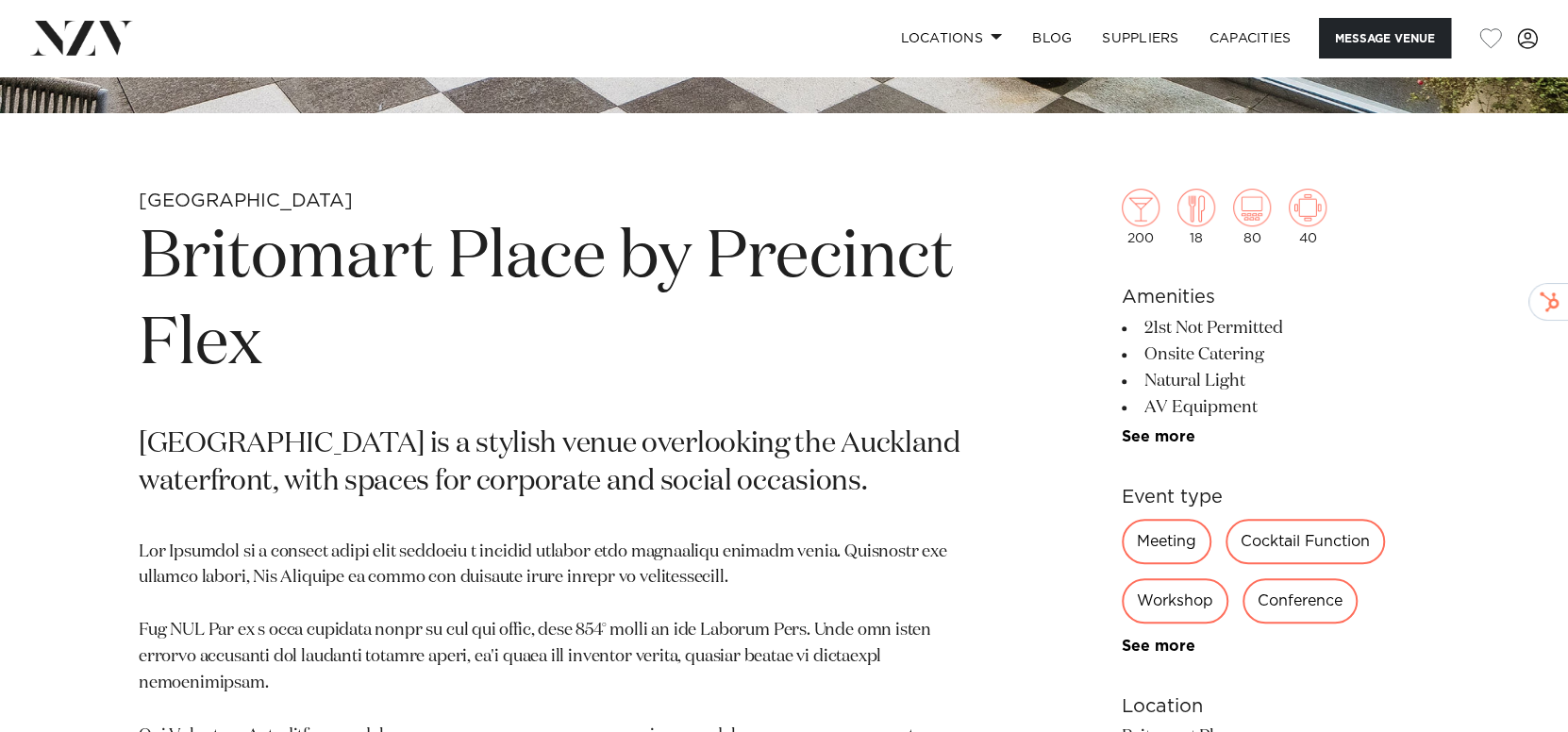
click at [960, 324] on h1 "Britomart Place by Precinct Flex" at bounding box center [564, 301] width 850 height 173
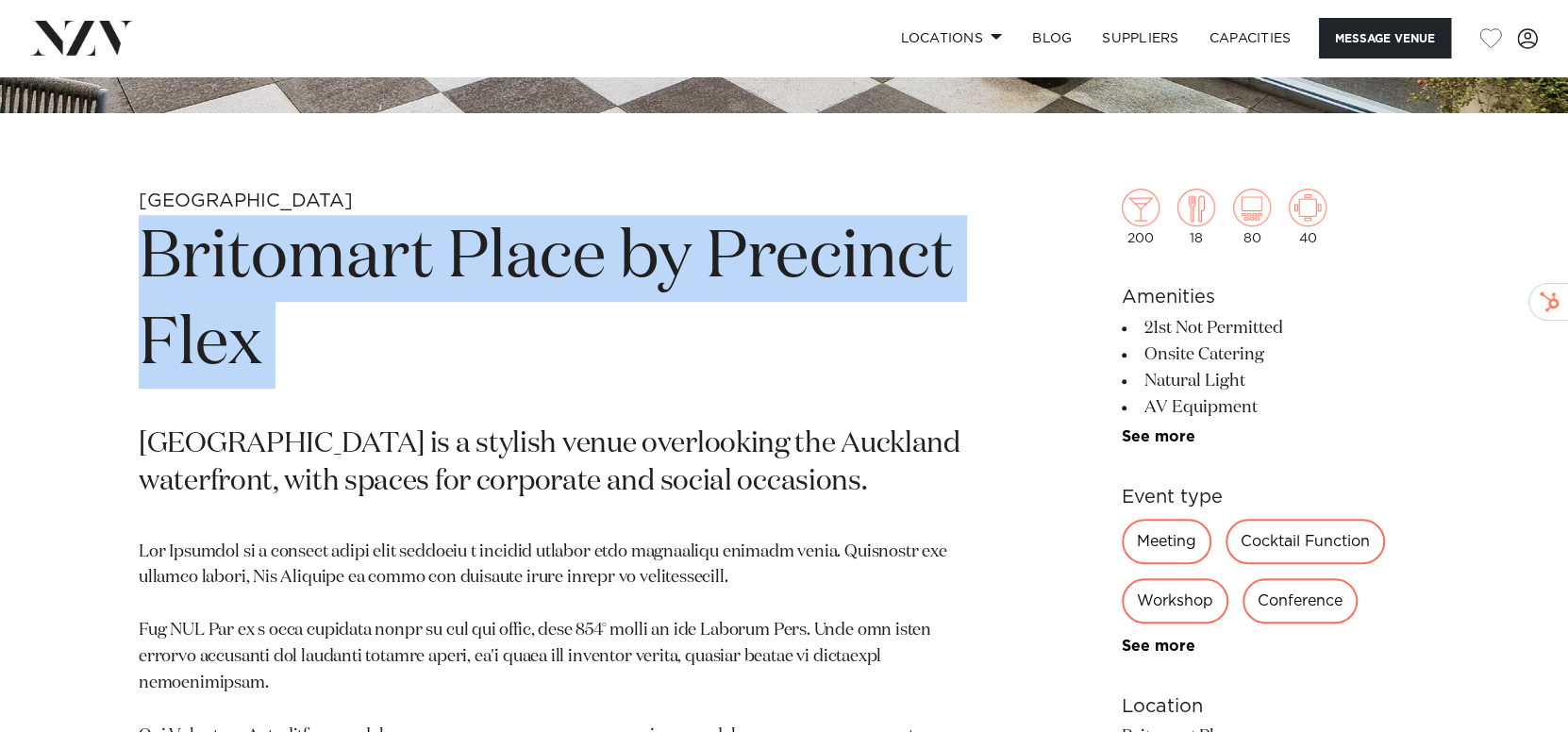
click at [960, 324] on h1 "Britomart Place by Precinct Flex" at bounding box center [564, 301] width 850 height 173
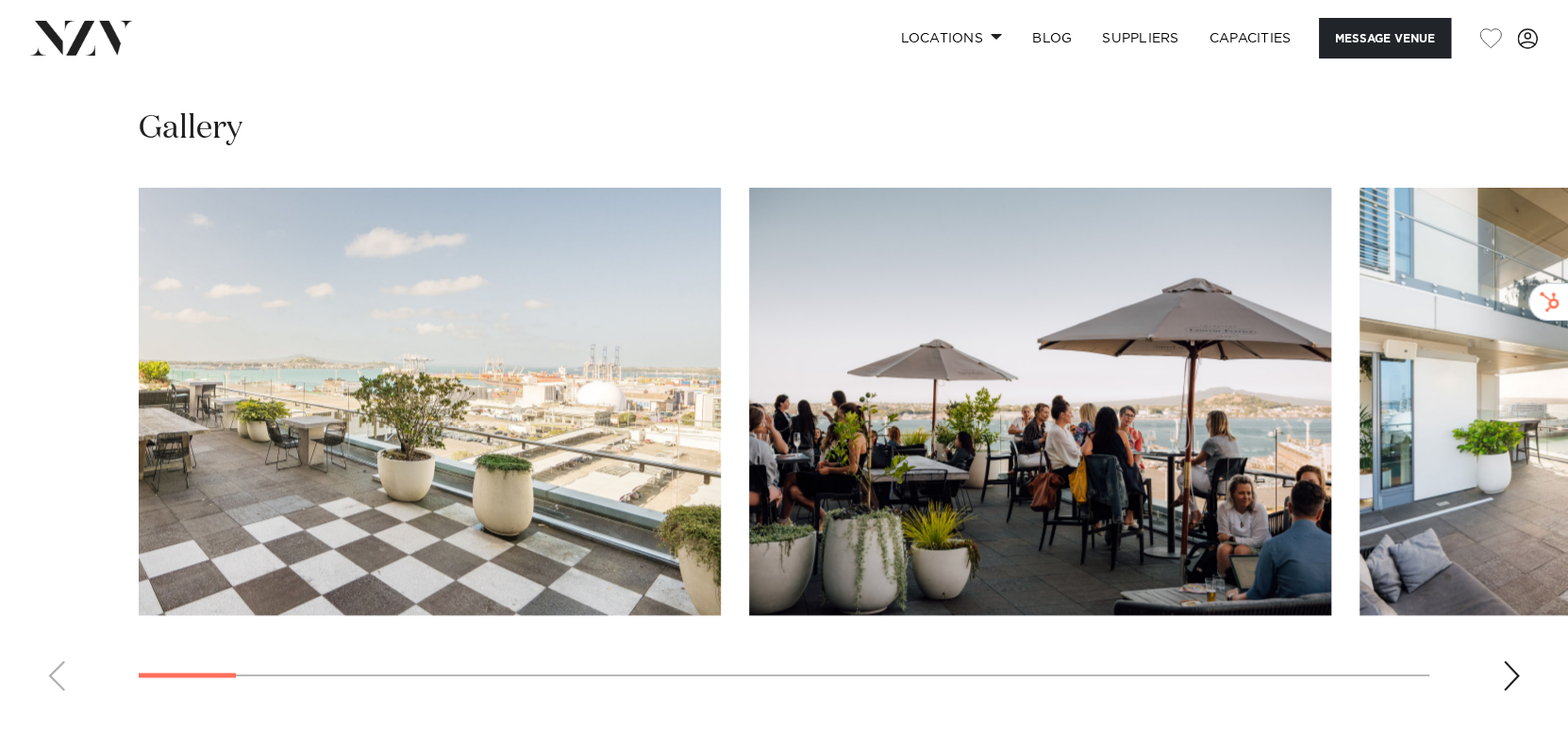
scroll to position [1770, 0]
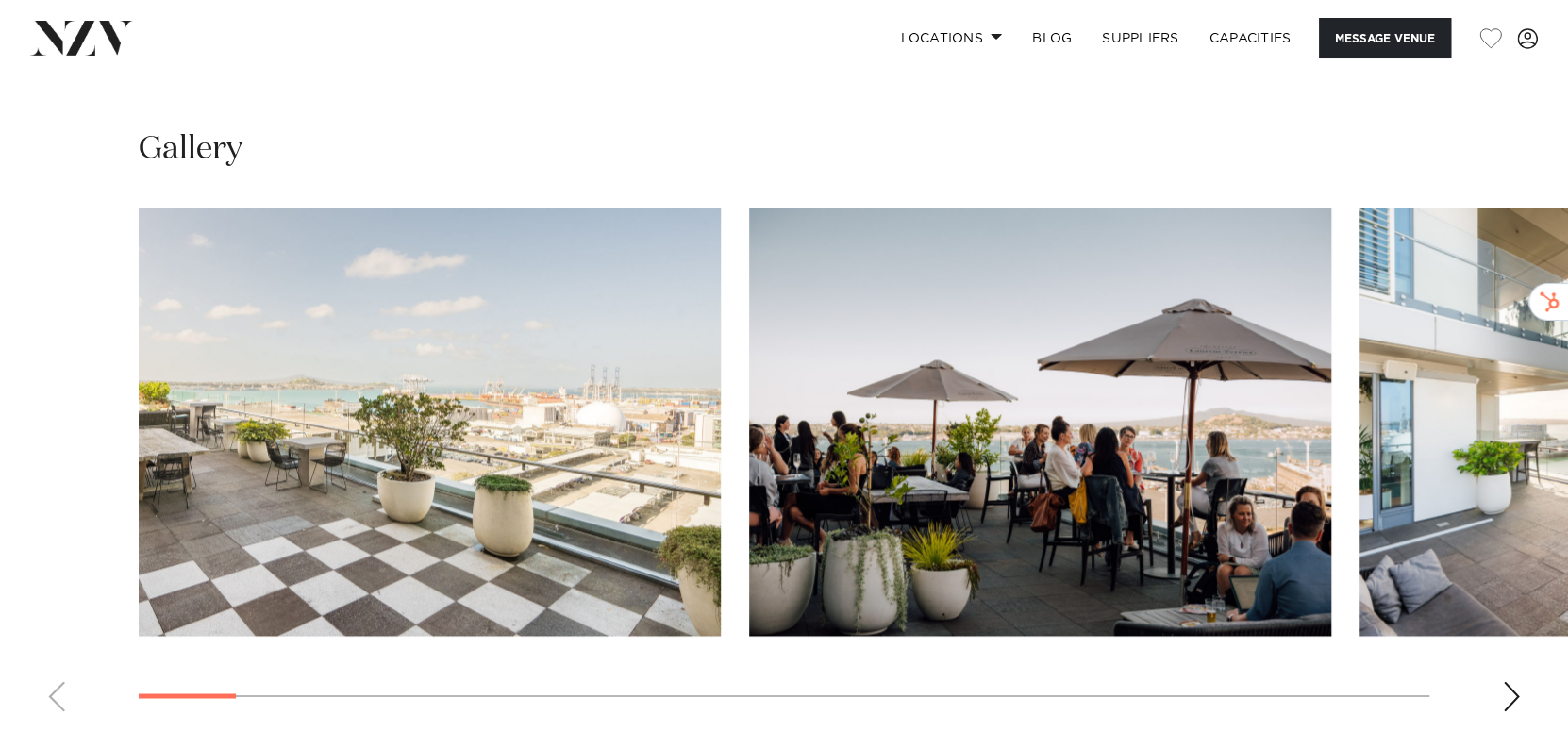
click at [1514, 684] on div "Next slide" at bounding box center [1511, 696] width 19 height 30
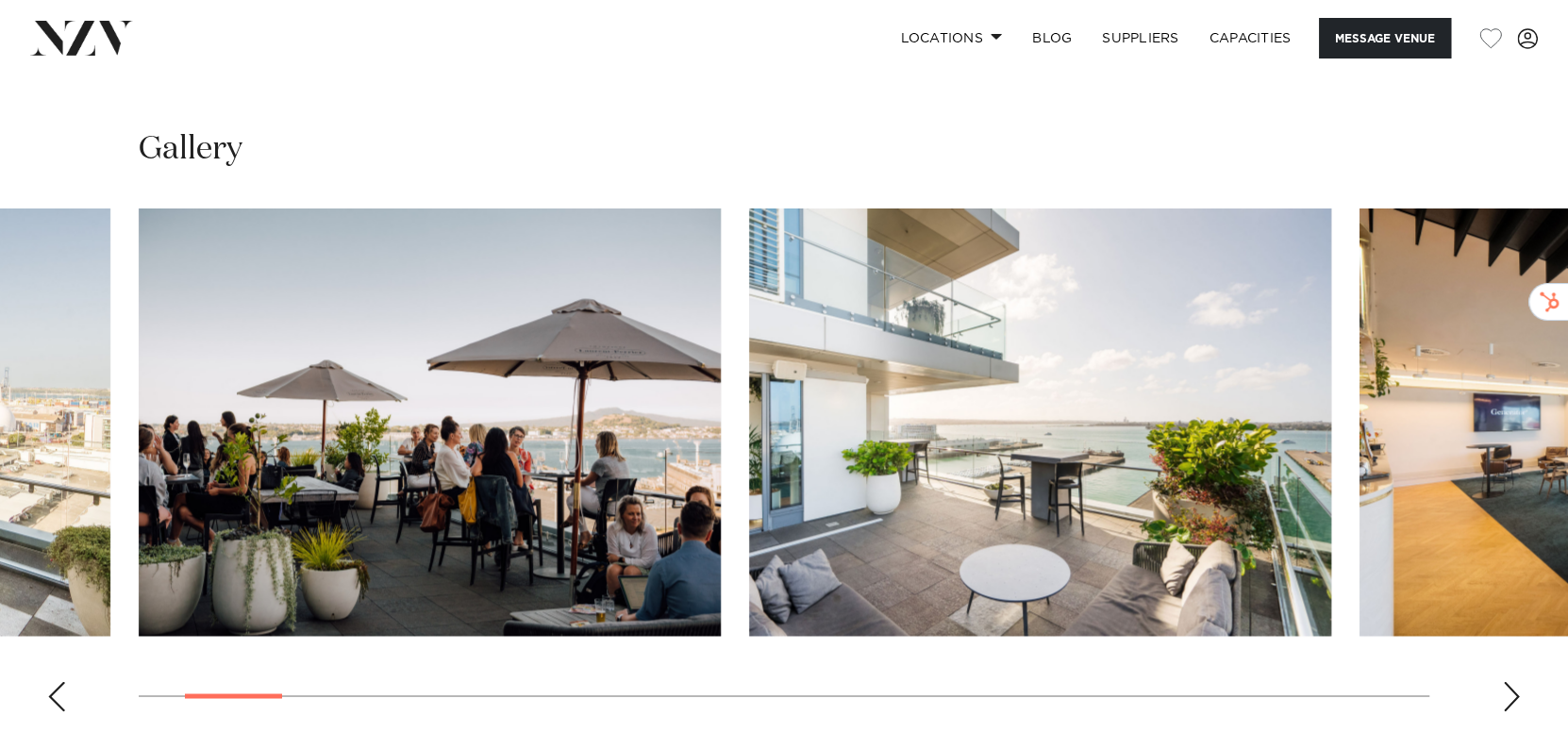
click at [1514, 684] on div "Next slide" at bounding box center [1511, 696] width 19 height 30
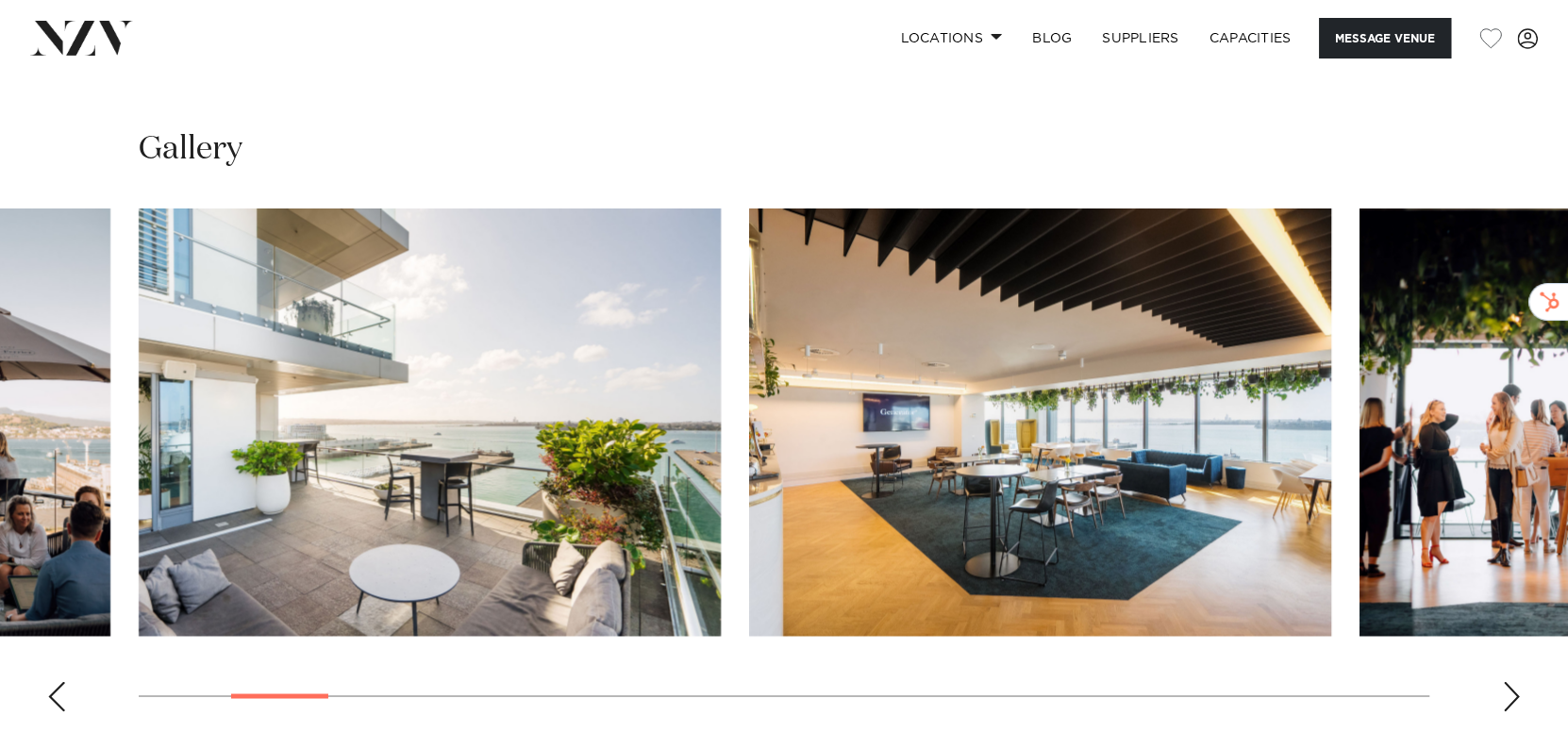
click at [1514, 684] on div "Next slide" at bounding box center [1511, 696] width 19 height 30
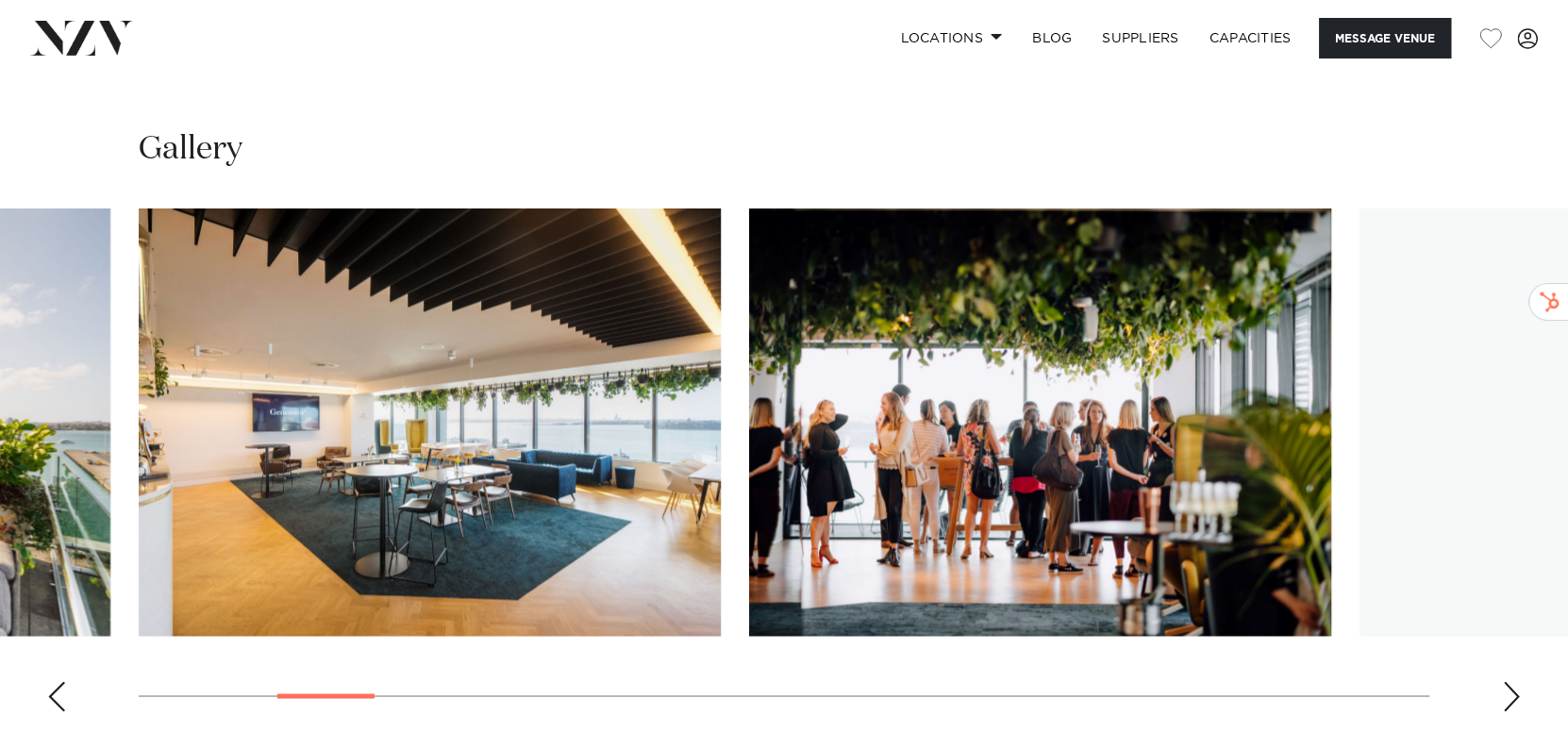
click at [1514, 684] on div "Next slide" at bounding box center [1511, 696] width 19 height 30
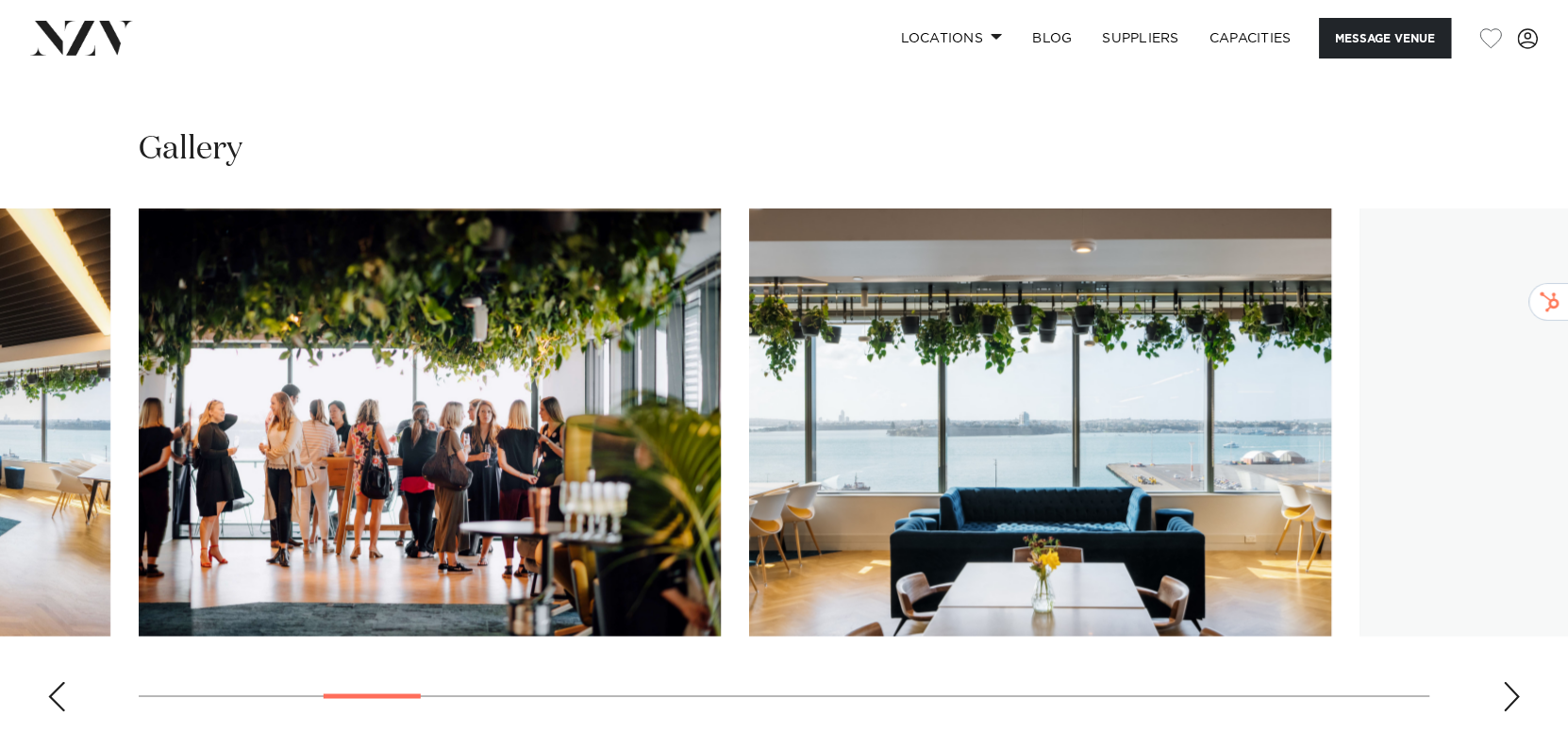
click at [1514, 684] on div "Next slide" at bounding box center [1511, 696] width 19 height 30
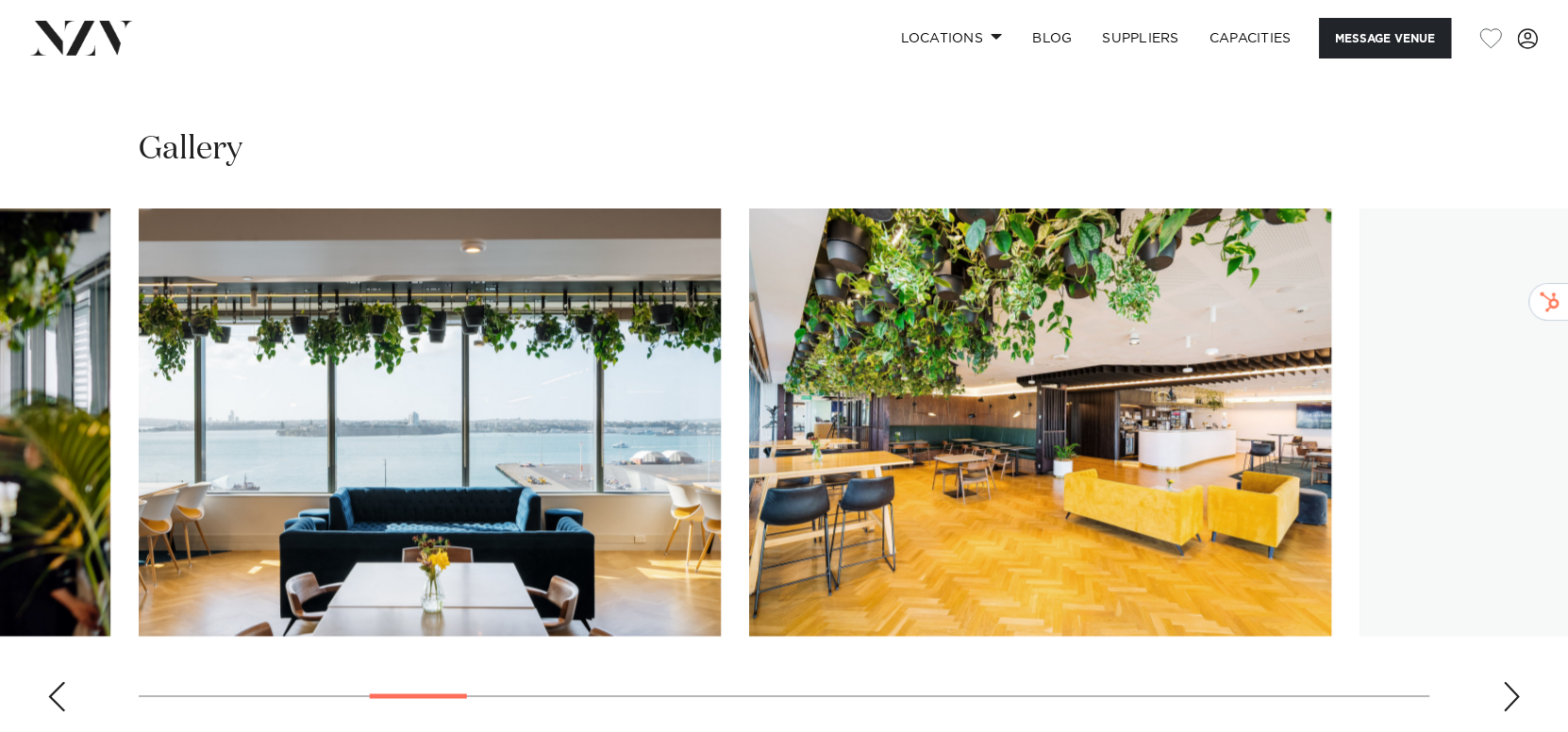
click at [1514, 684] on div "Next slide" at bounding box center [1511, 696] width 19 height 30
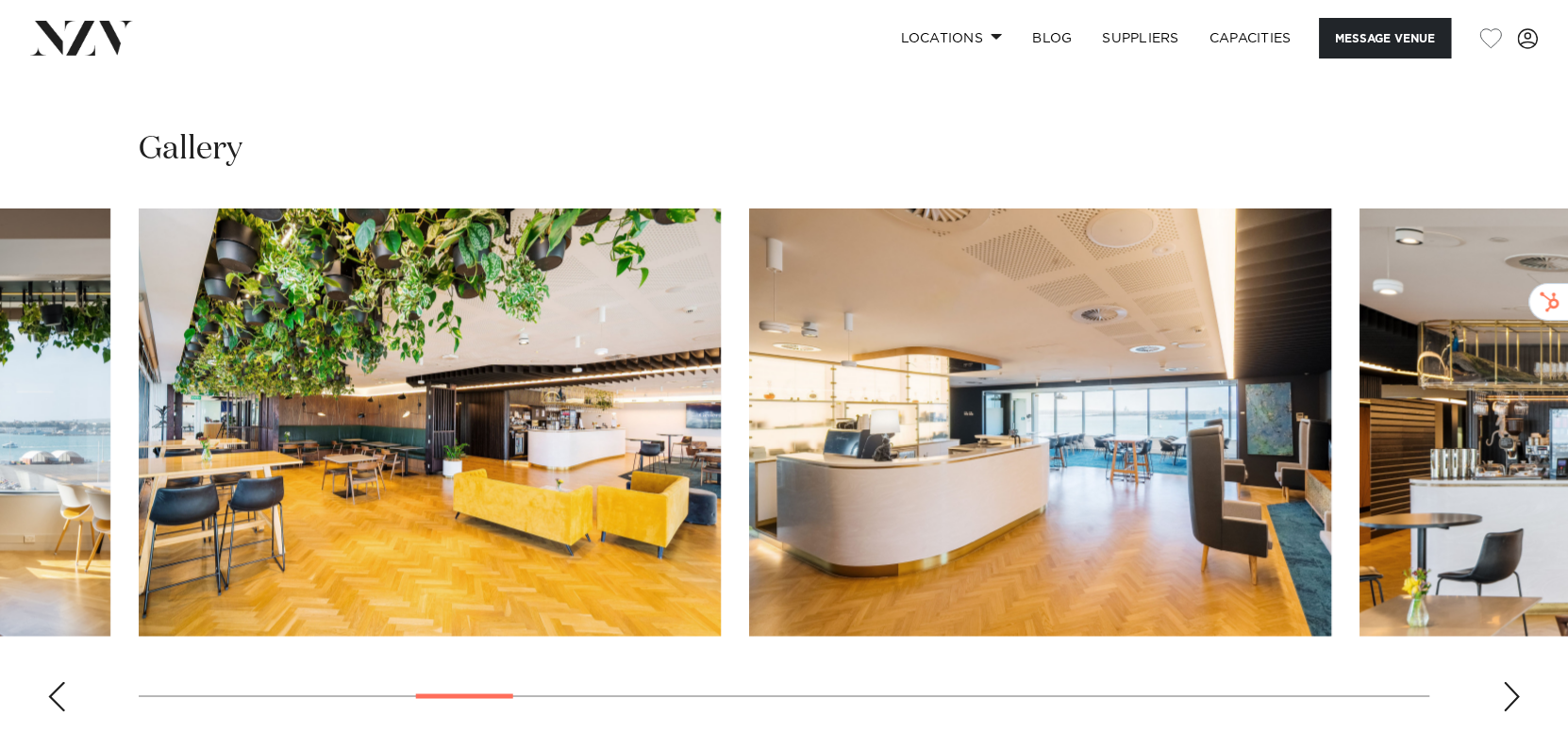
click at [1514, 684] on div "Next slide" at bounding box center [1511, 696] width 19 height 30
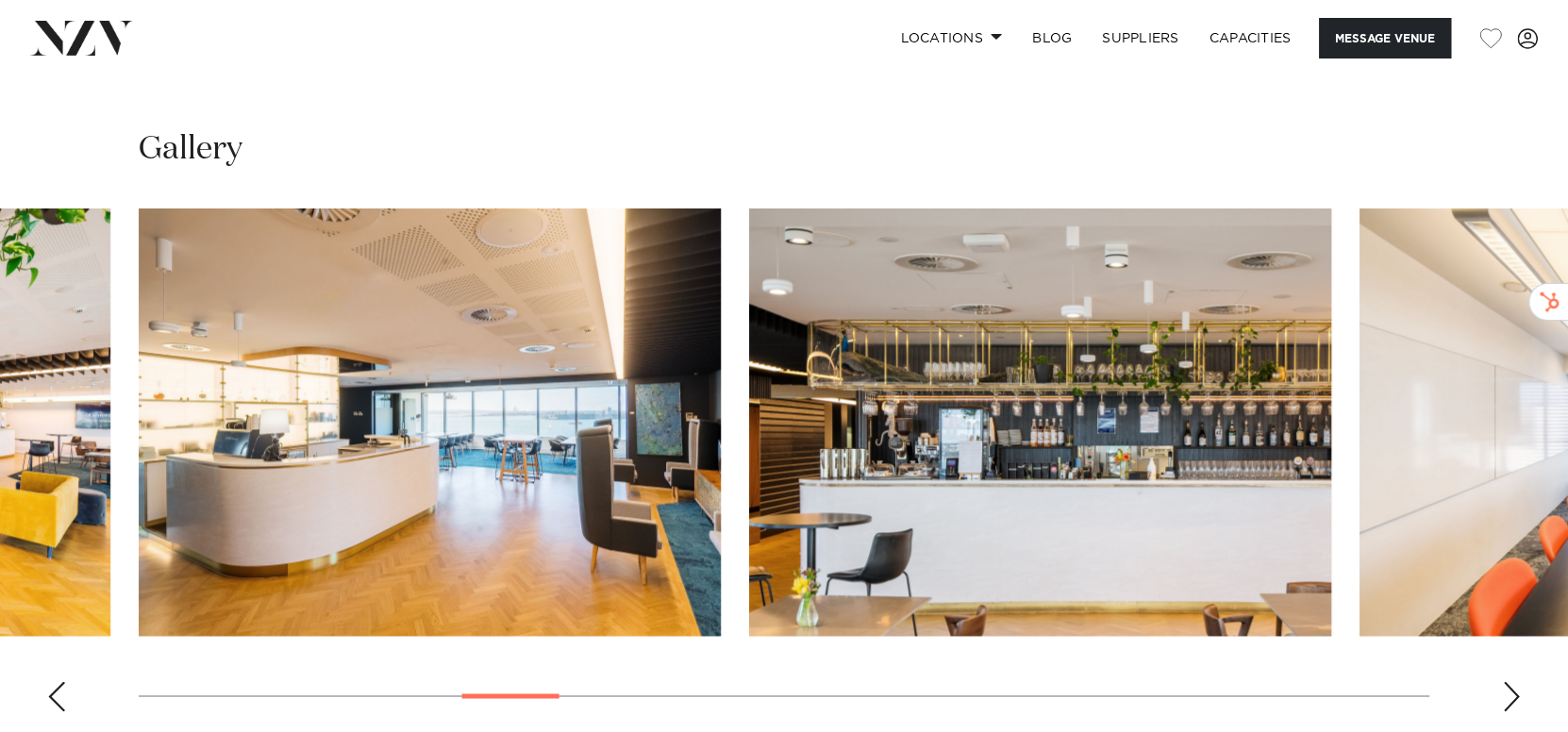
click at [1514, 684] on div "Next slide" at bounding box center [1511, 696] width 19 height 30
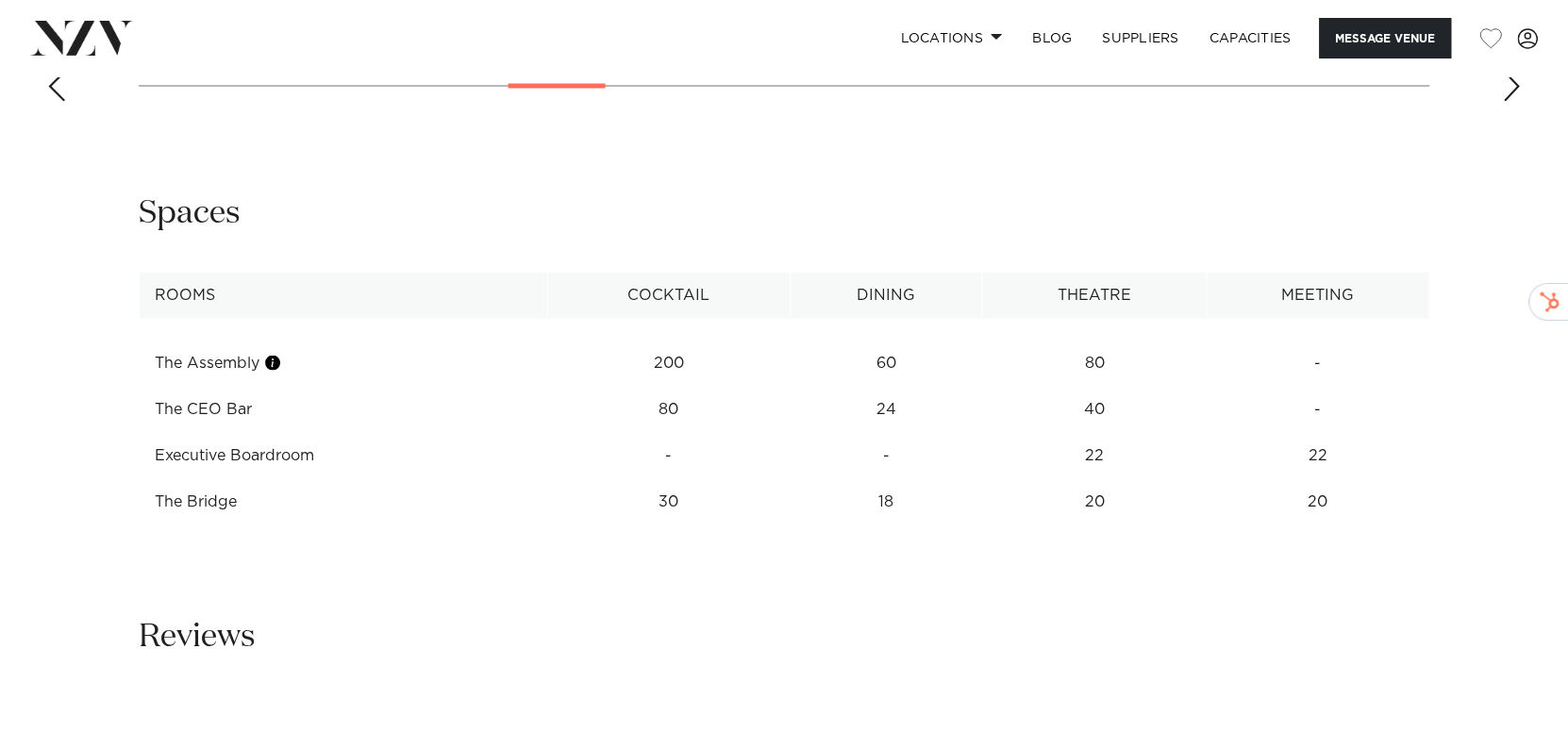
scroll to position [2383, 0]
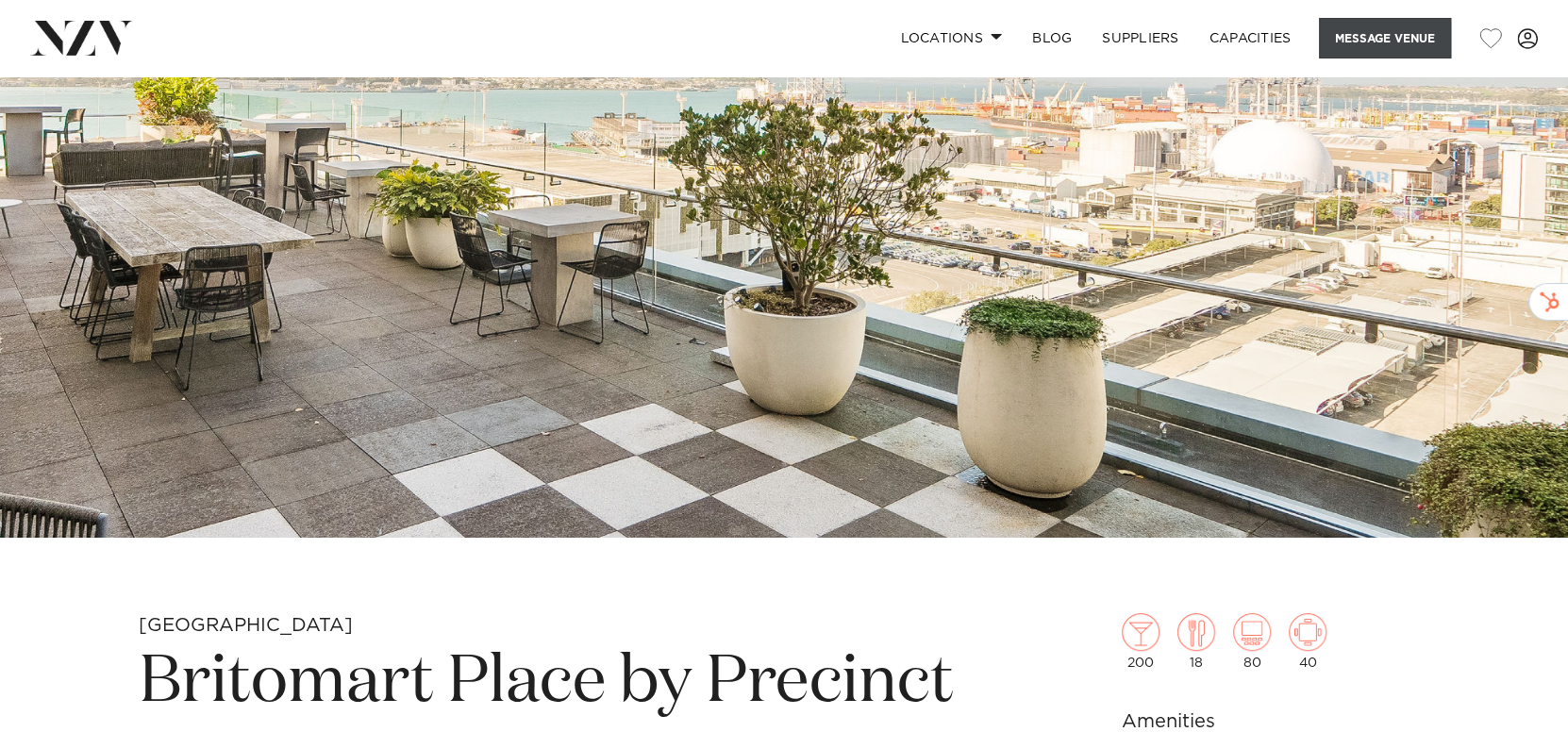
click at [1383, 36] on button "Message Venue" at bounding box center [1385, 37] width 132 height 40
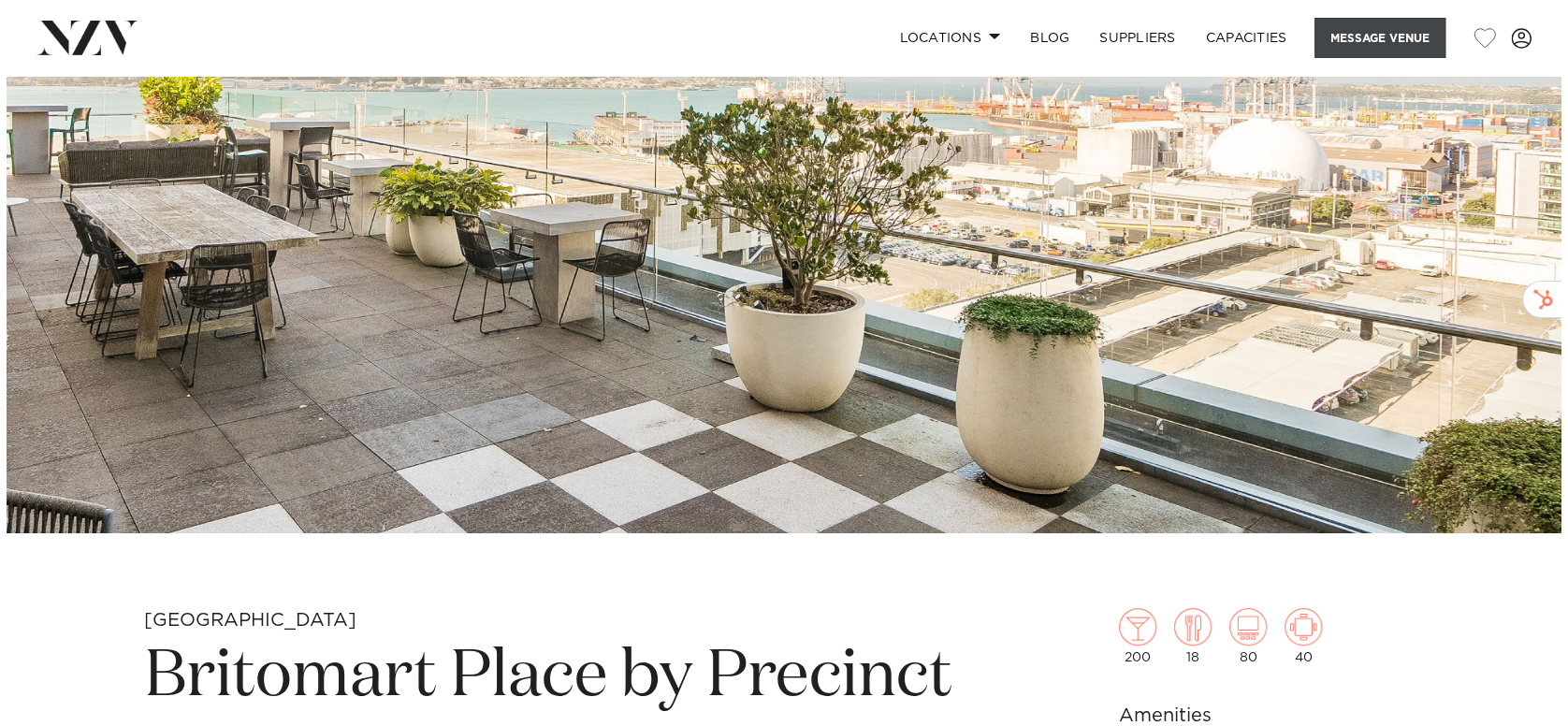
scroll to position [250, 0]
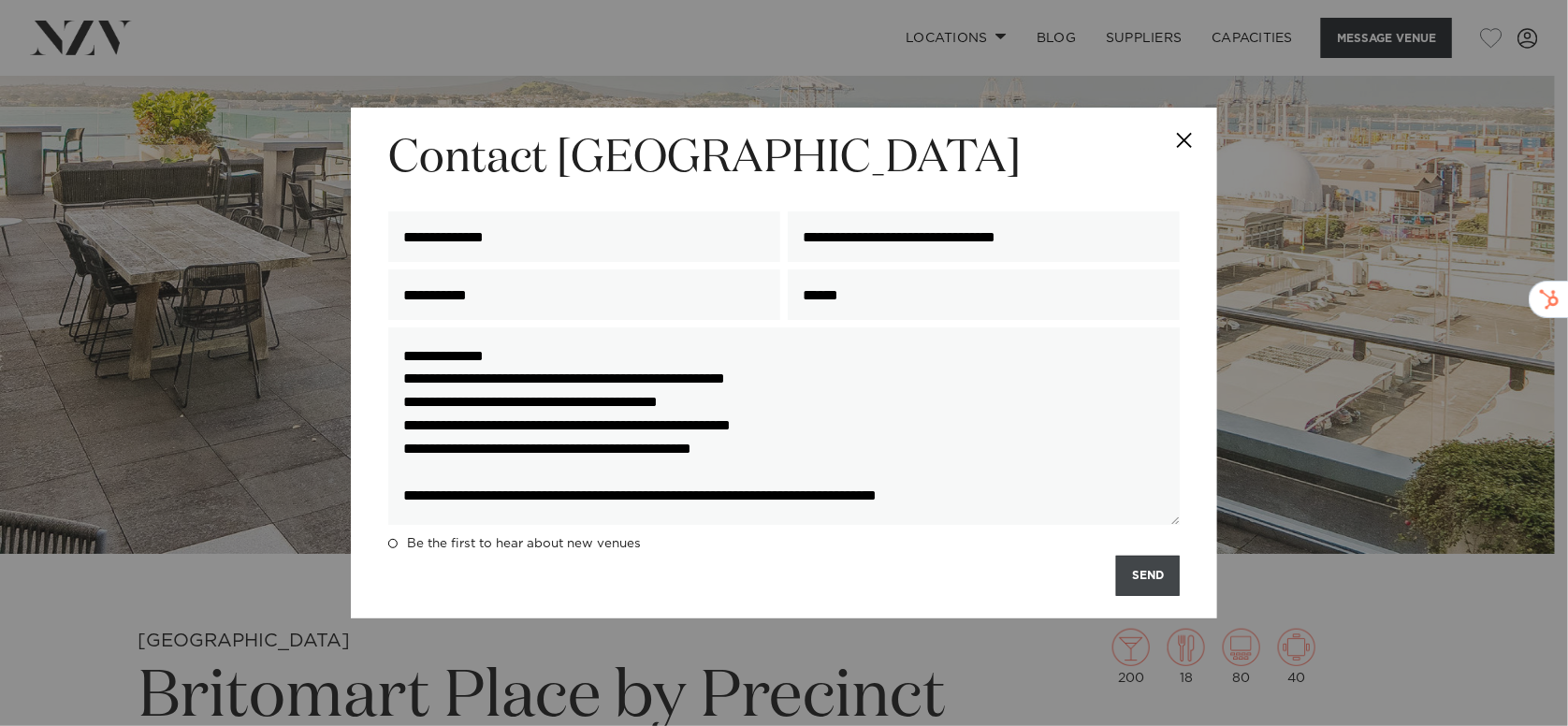
click at [1138, 586] on button "SEND" at bounding box center [1148, 576] width 64 height 40
